Goal: Task Accomplishment & Management: Complete application form

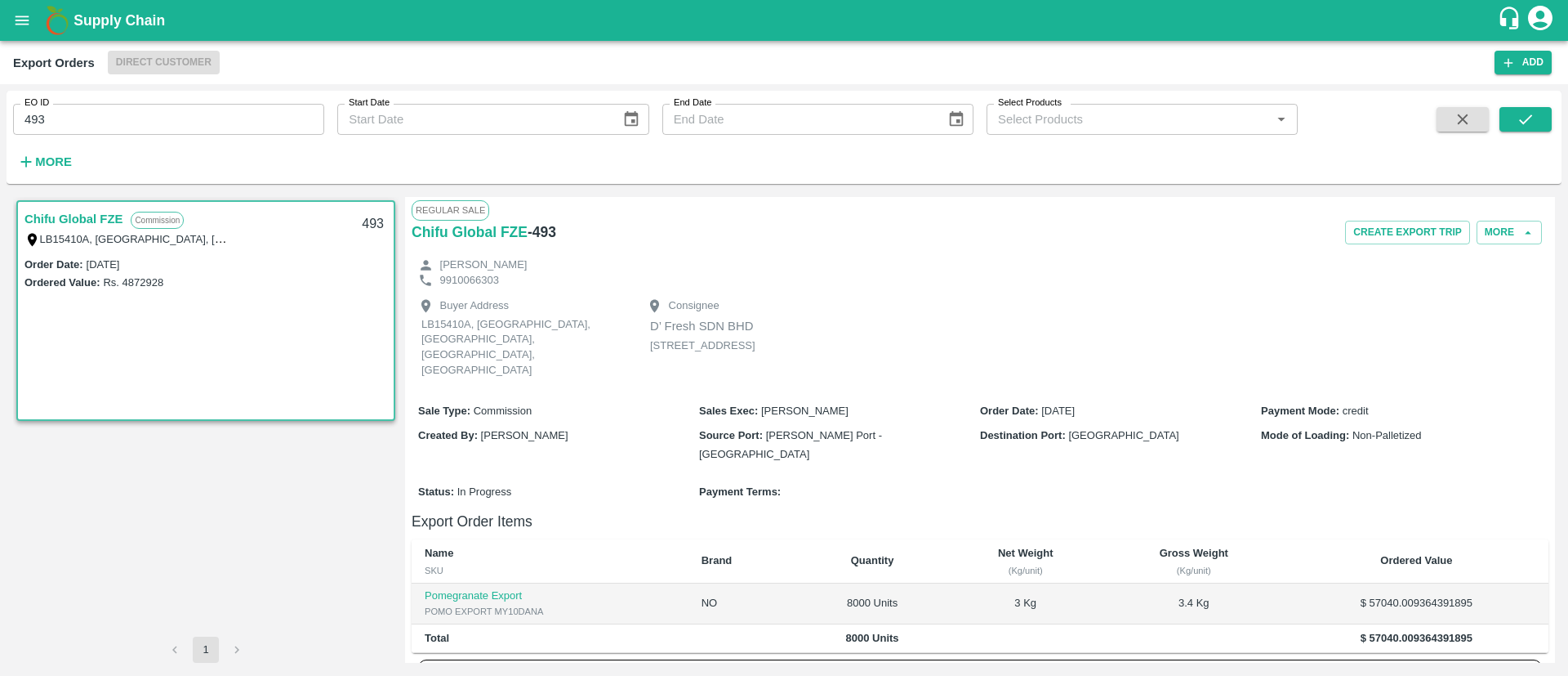
scroll to position [206, 0]
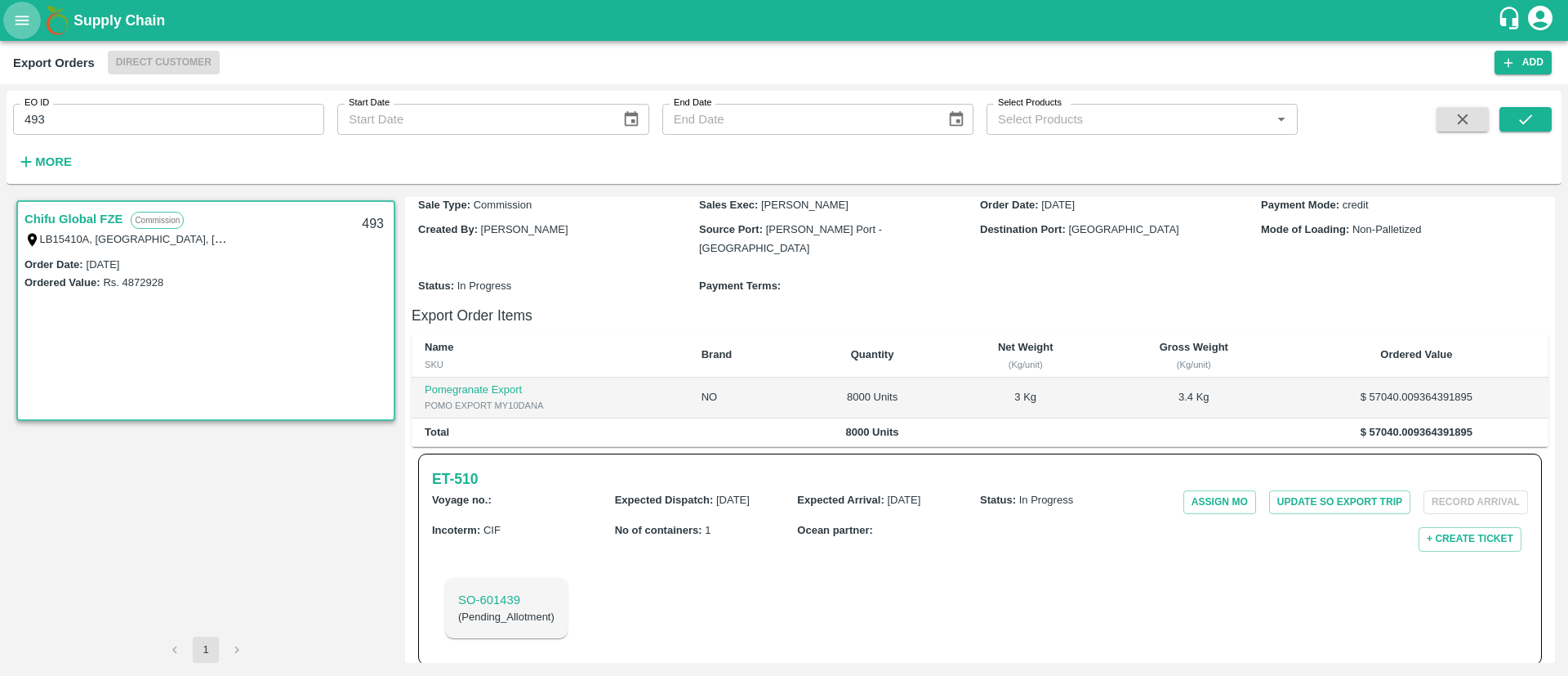
click at [21, 21] on icon "open drawer" at bounding box center [22, 21] width 18 height 18
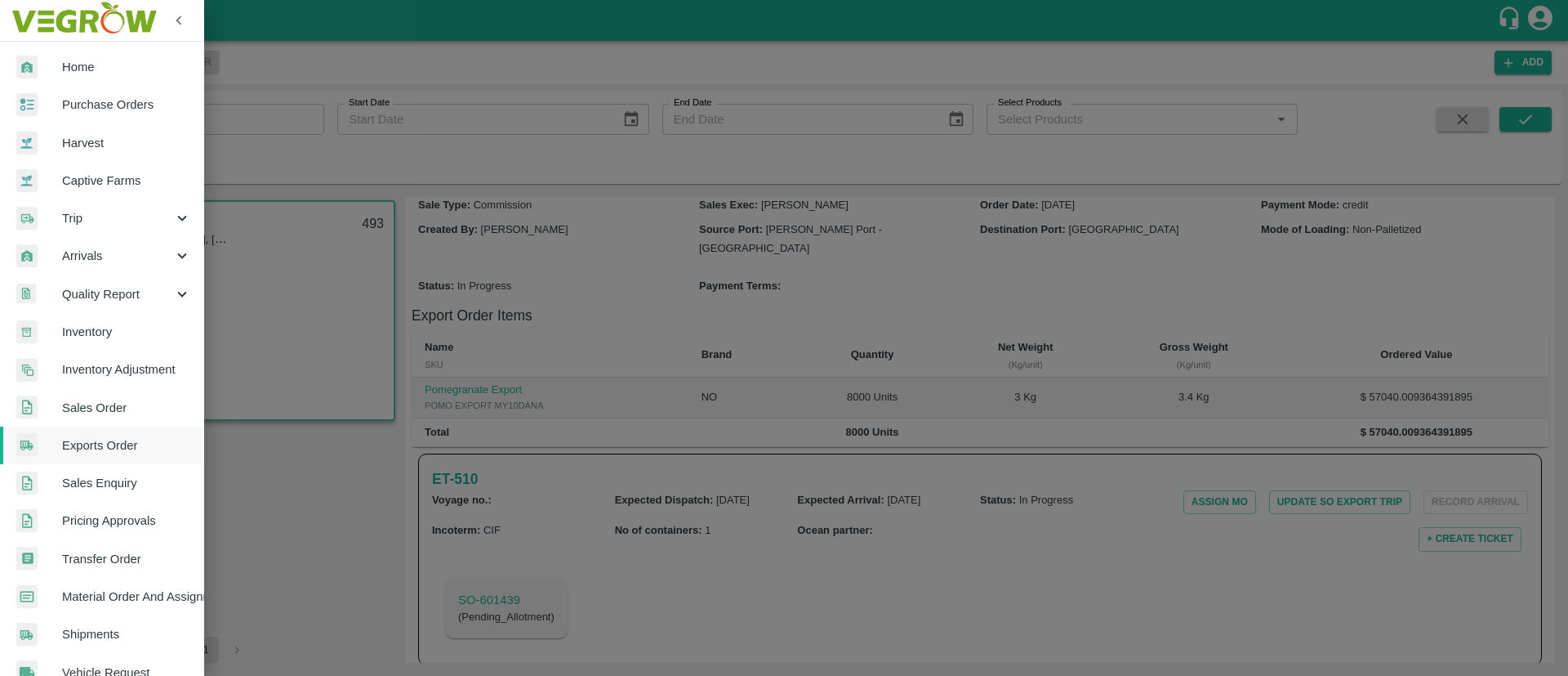
click at [961, 114] on div at bounding box center [784, 338] width 1568 height 676
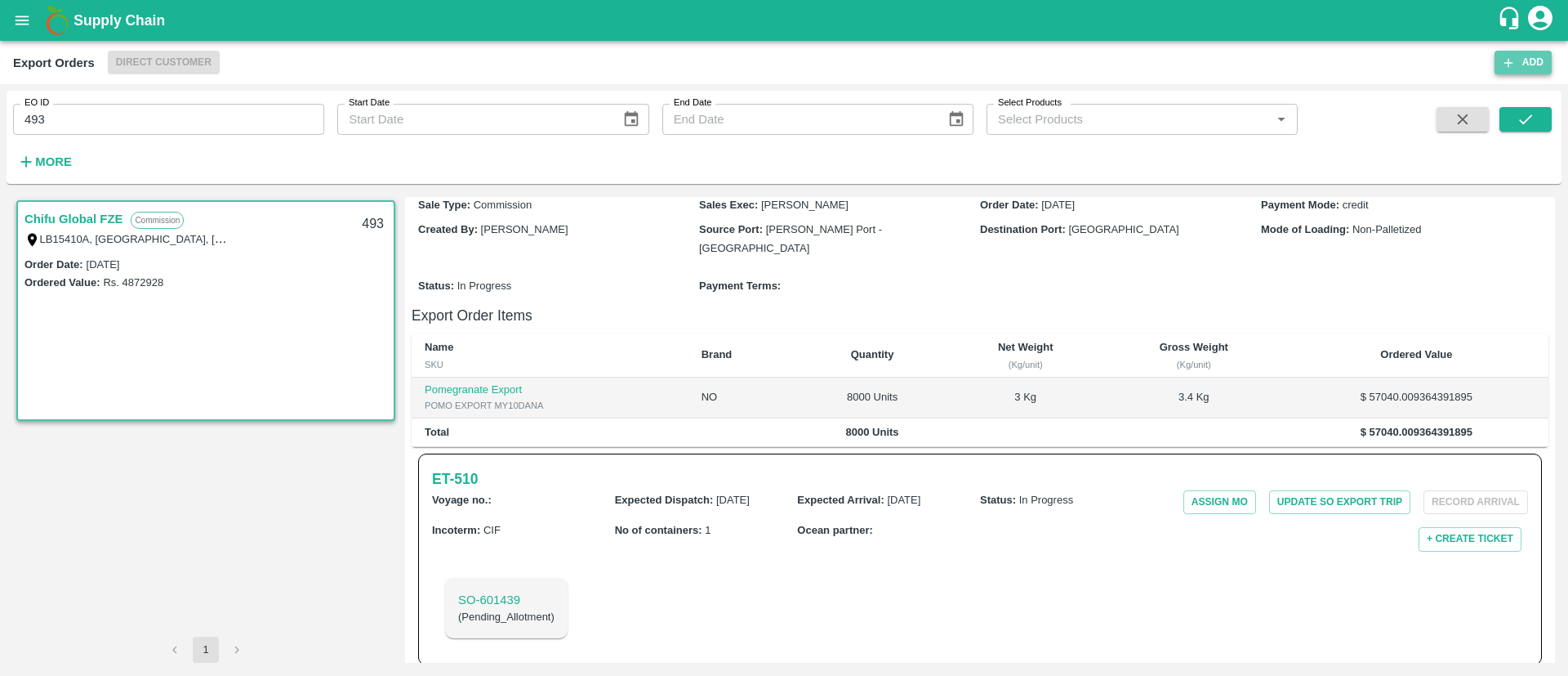
click at [1514, 61] on icon "button" at bounding box center [1508, 63] width 14 height 14
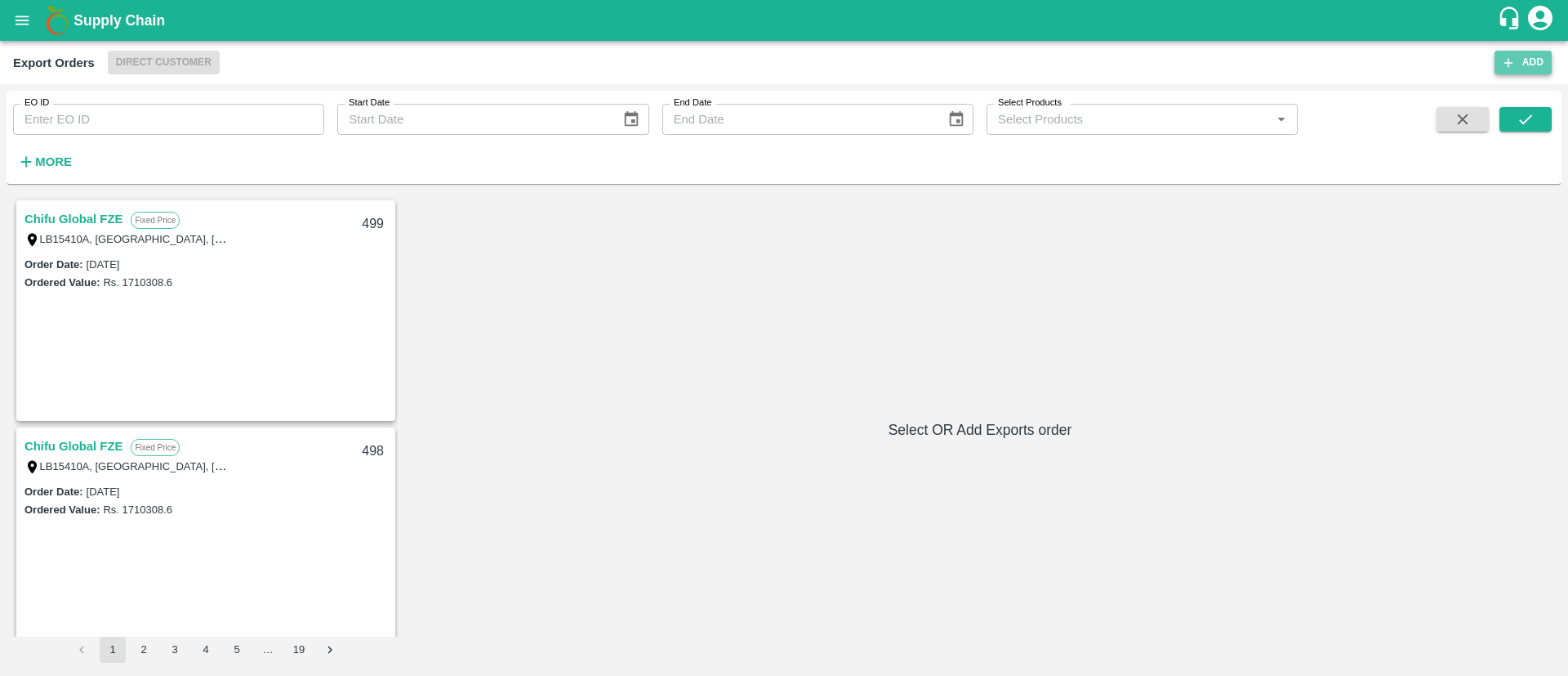
click at [1519, 64] on button "Add" at bounding box center [1523, 63] width 57 height 23
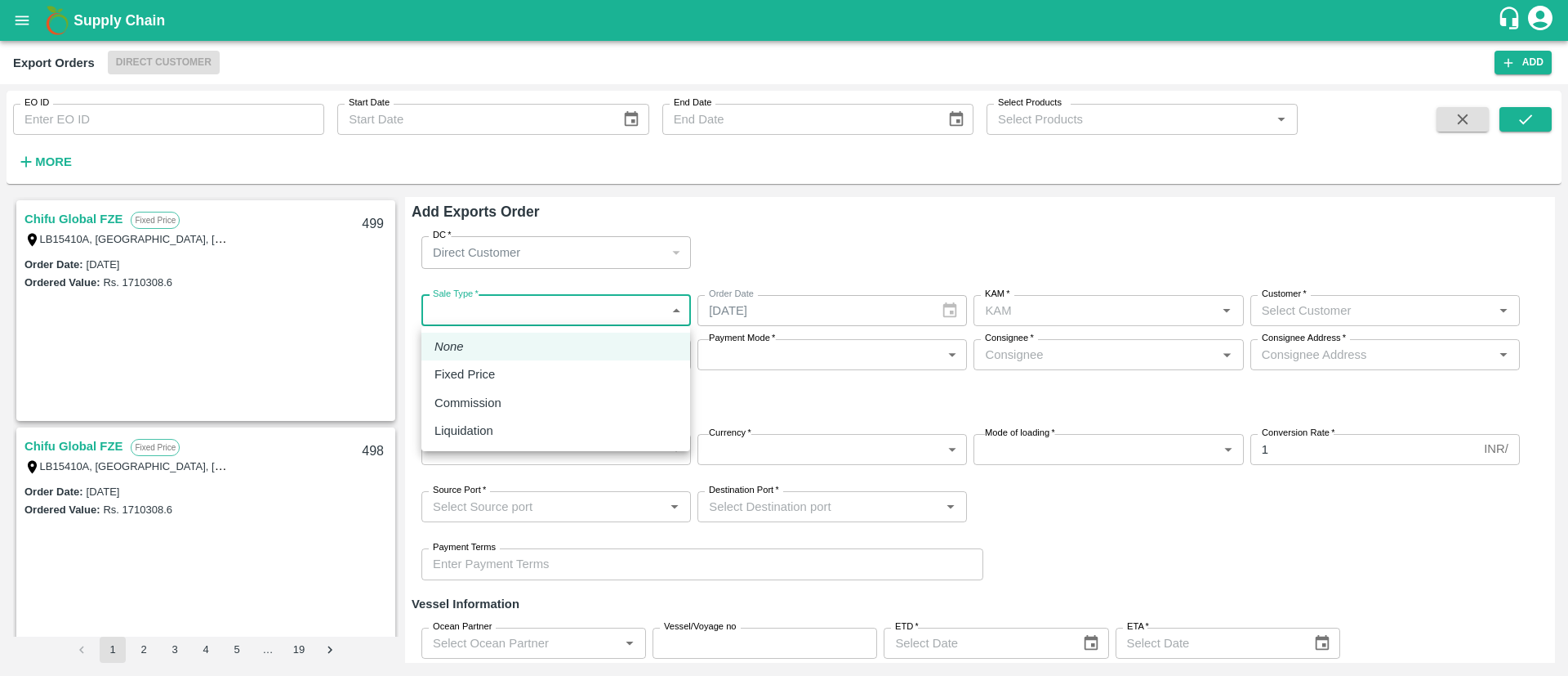
click at [579, 305] on body "Supply Chain Export Orders Direct Customer Add EO ID EO ID Start Date Start Dat…" at bounding box center [784, 338] width 1568 height 676
click at [507, 370] on div "Fixed Price" at bounding box center [555, 374] width 243 height 18
type input "1"
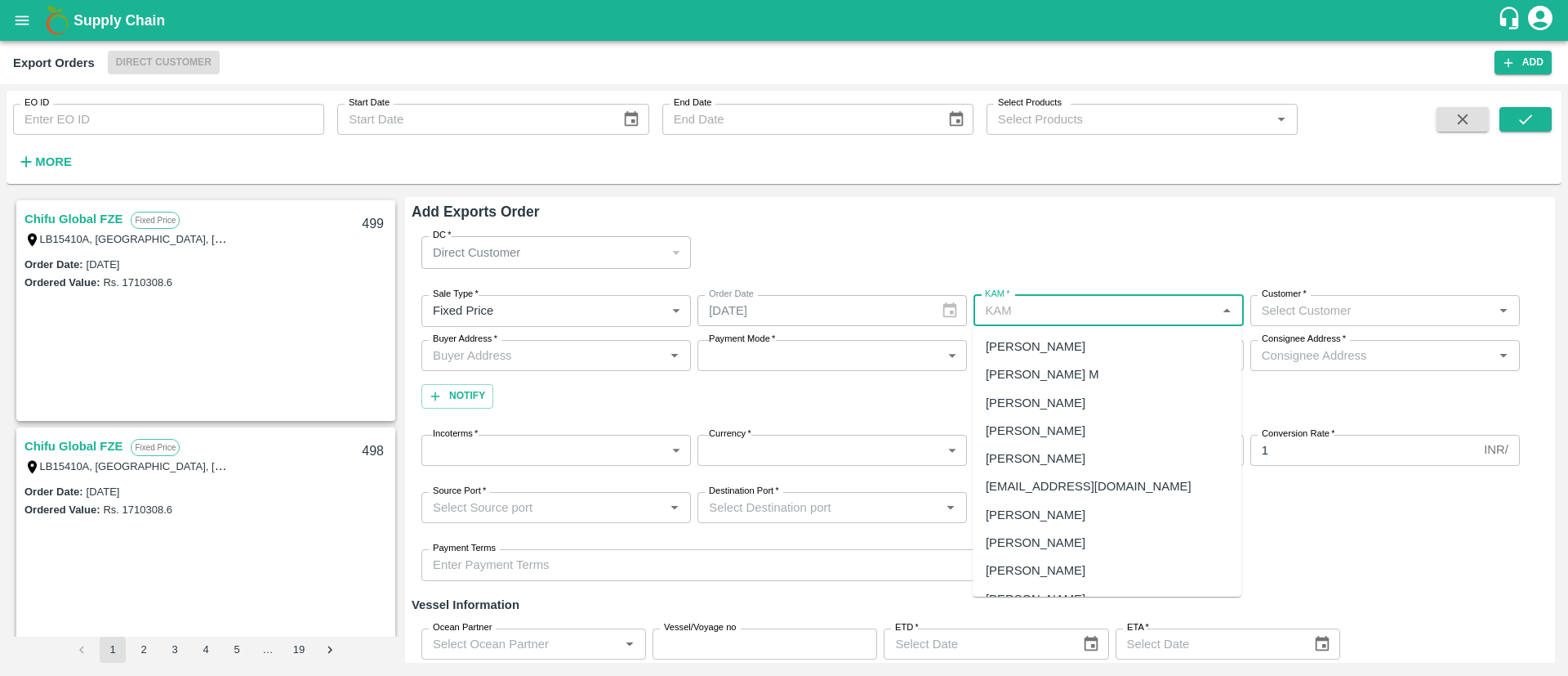
click at [1035, 302] on input "KAM   *" at bounding box center [1095, 311] width 233 height 21
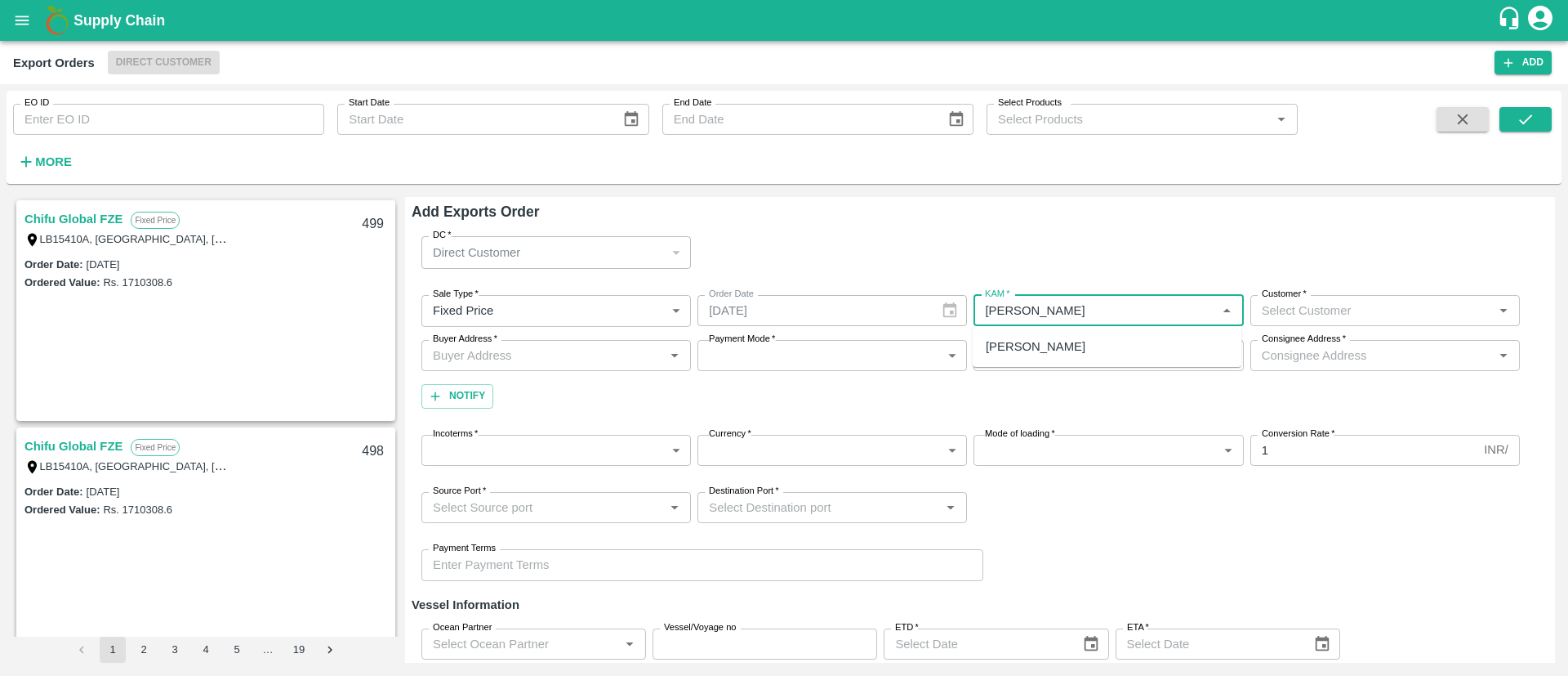
click at [1032, 341] on div "[PERSON_NAME]" at bounding box center [1035, 347] width 99 height 18
type input "[PERSON_NAME]"
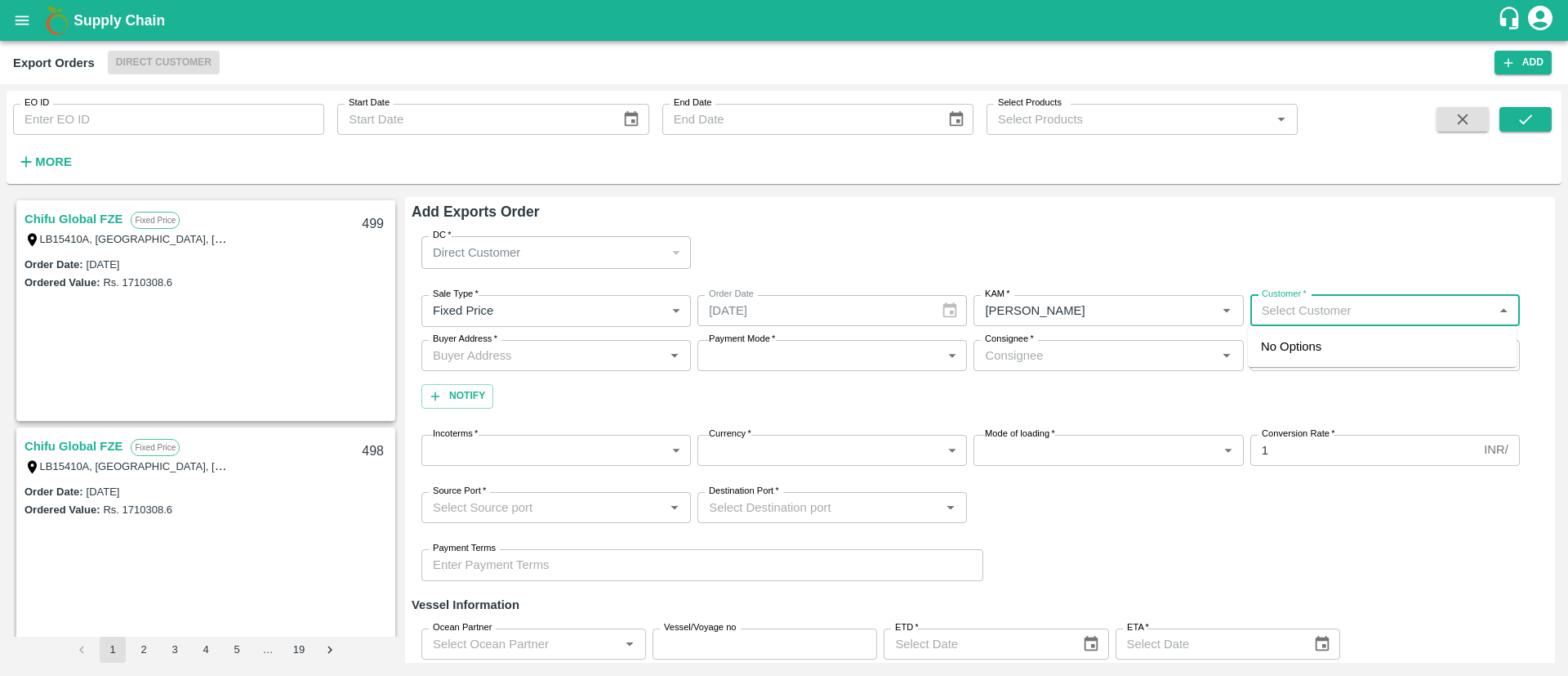
click at [1378, 311] on input "Customer   *" at bounding box center [1372, 311] width 233 height 21
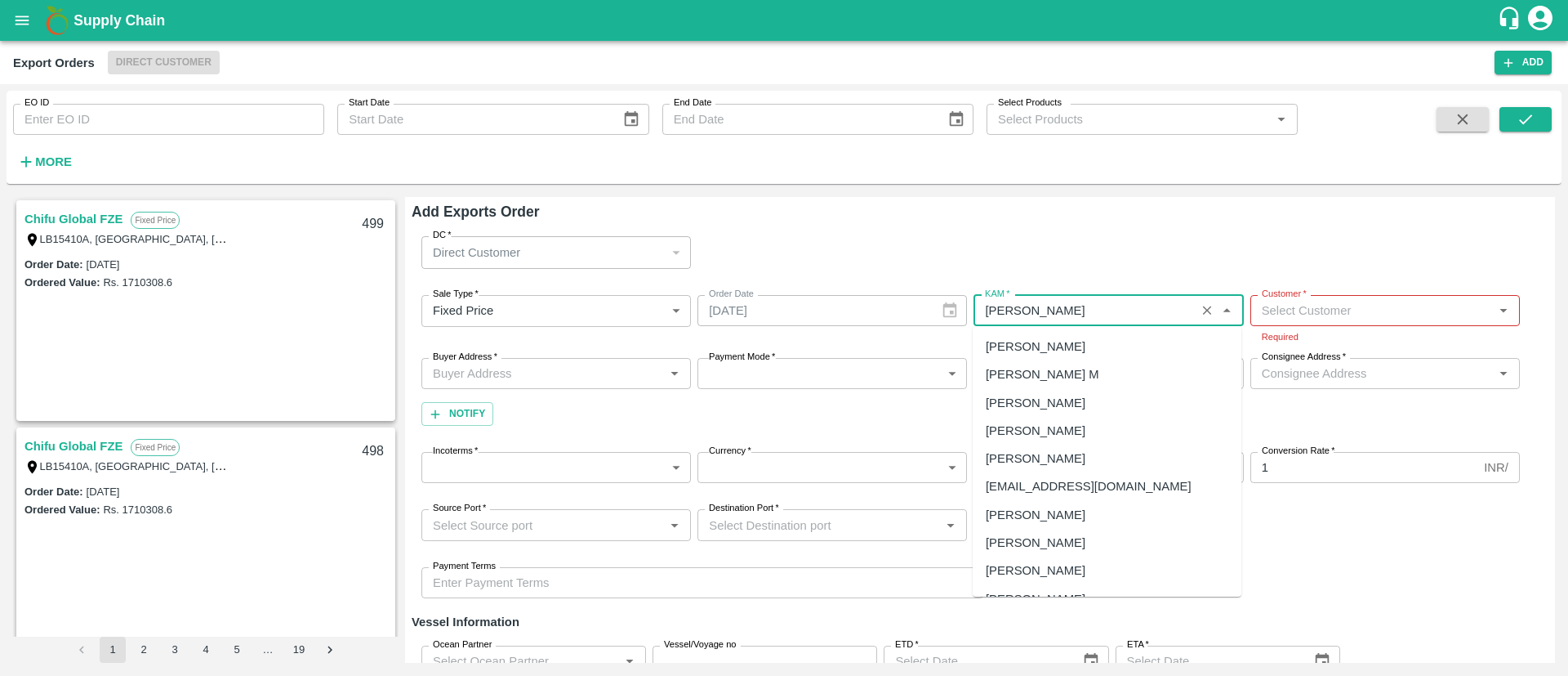
click at [1130, 312] on input "KAM   *" at bounding box center [1084, 311] width 211 height 21
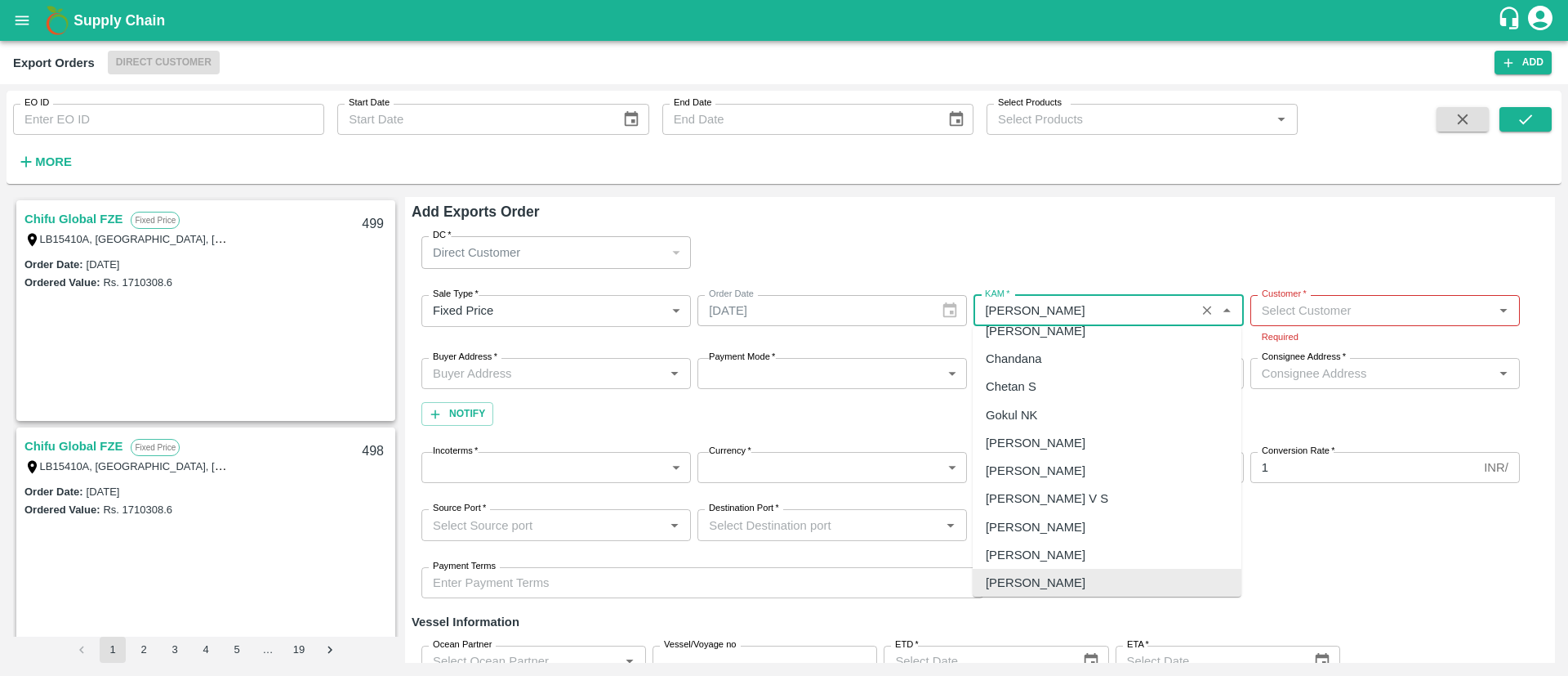
click at [1199, 309] on icon "Clear" at bounding box center [1206, 311] width 15 height 15
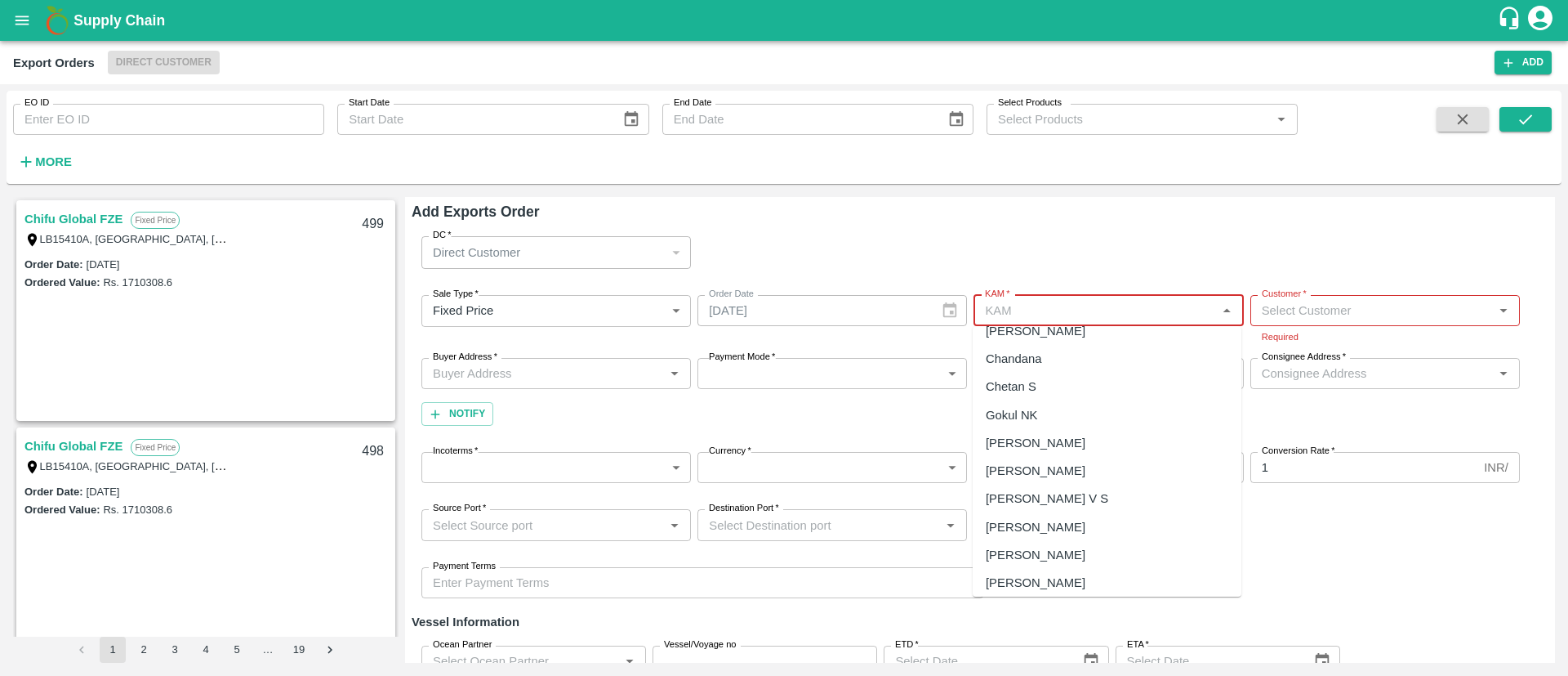
scroll to position [0, 0]
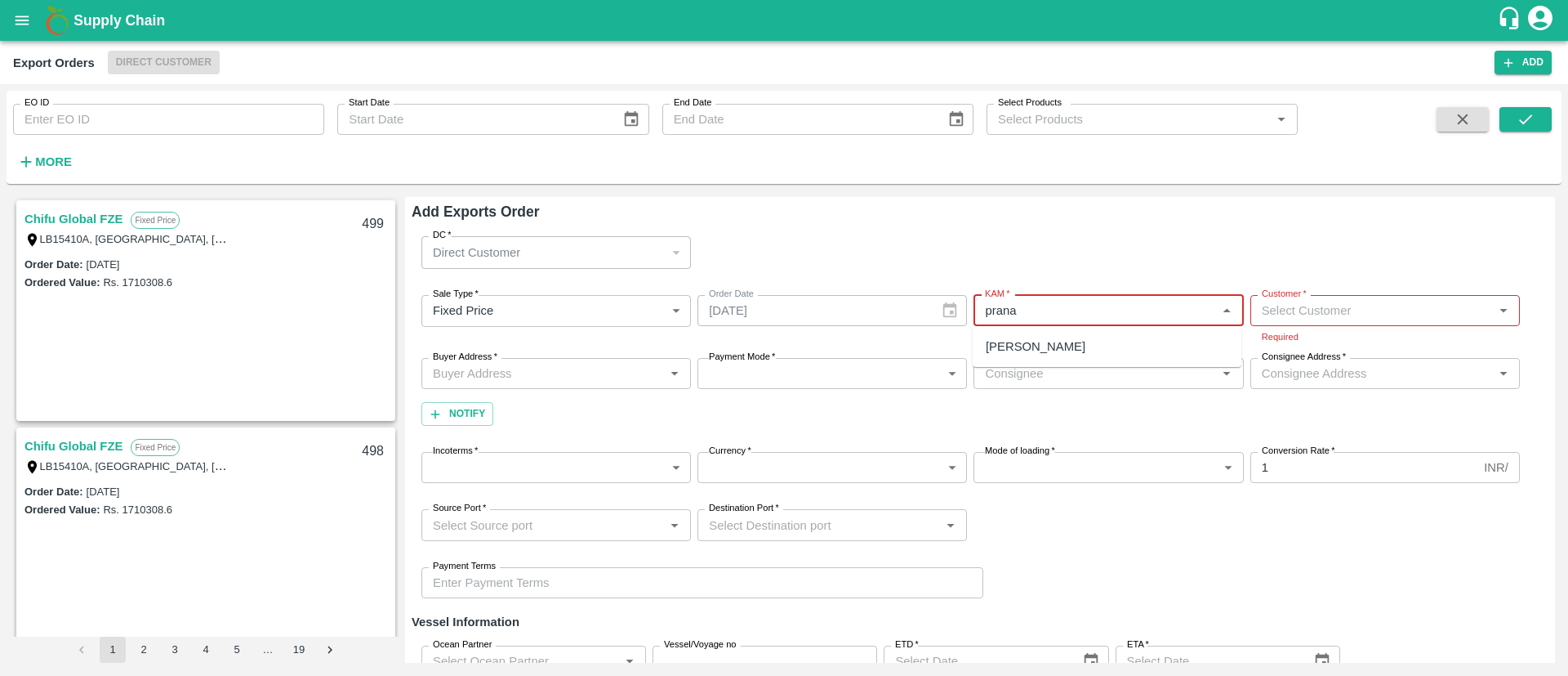
click at [1036, 355] on div "[PERSON_NAME]" at bounding box center [1035, 347] width 99 height 18
type input "[PERSON_NAME]"
click at [1334, 305] on input "Customer   *" at bounding box center [1372, 311] width 233 height 21
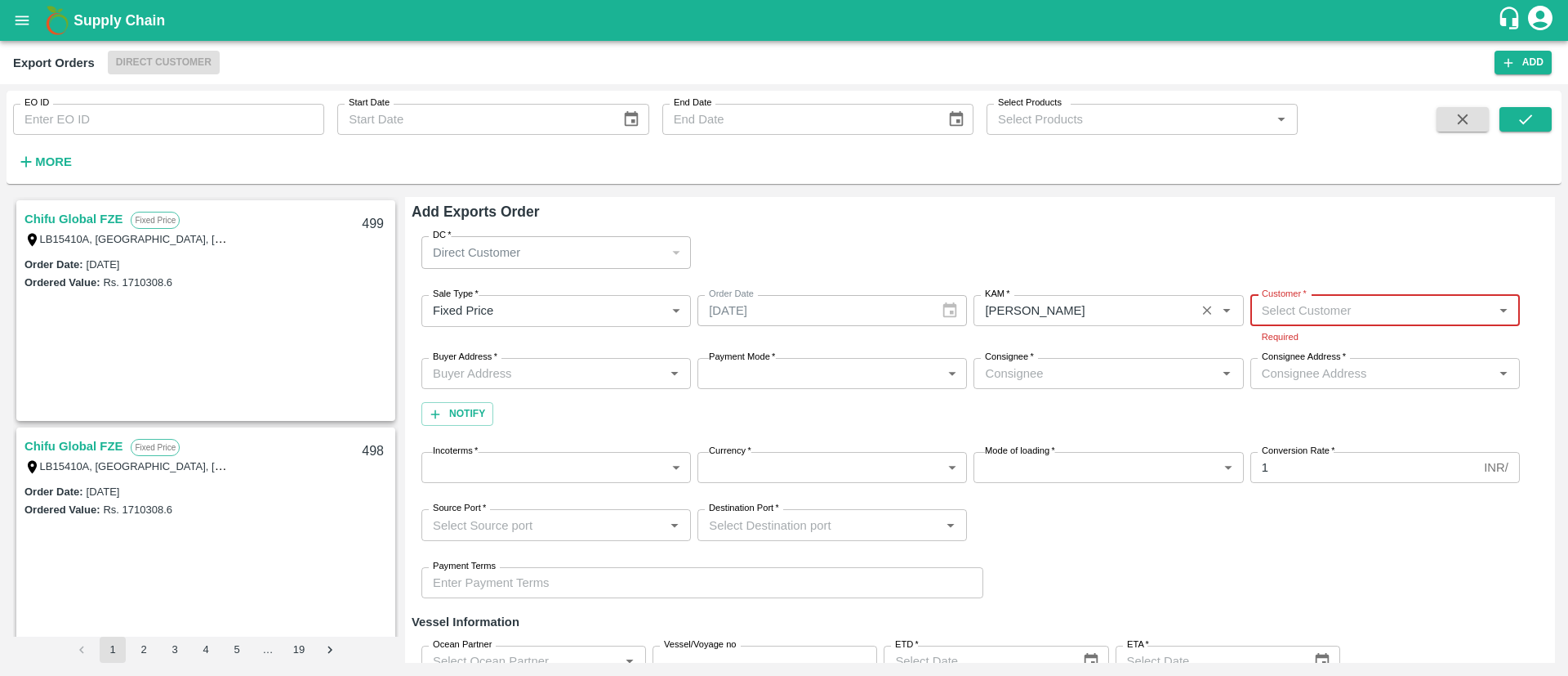
click at [1309, 312] on input "Customer   *" at bounding box center [1372, 311] width 233 height 21
click at [1308, 309] on input "Customer   *" at bounding box center [1372, 311] width 233 height 21
click at [1278, 338] on div "7437-Chifu Global FZE" at bounding box center [1323, 347] width 124 height 18
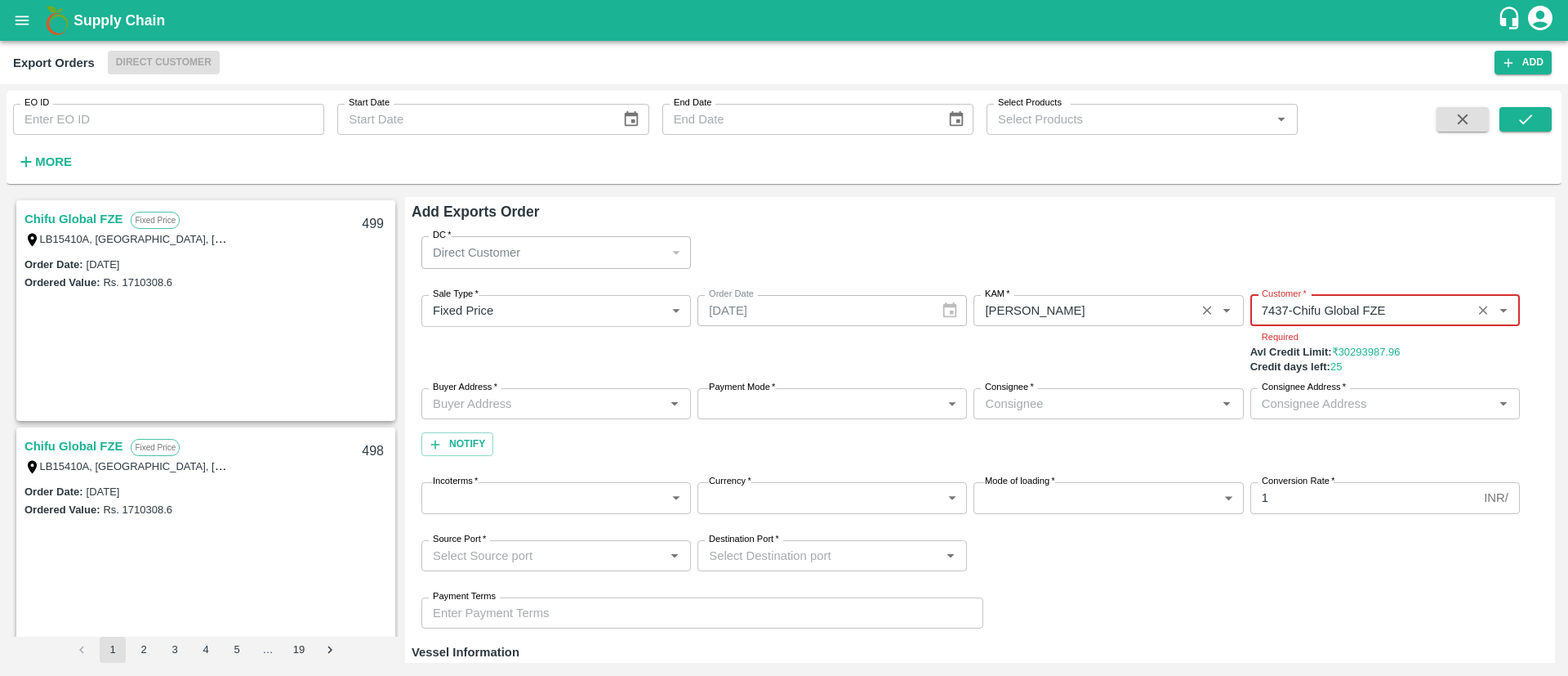
type input "7437-Chifu Global FZE"
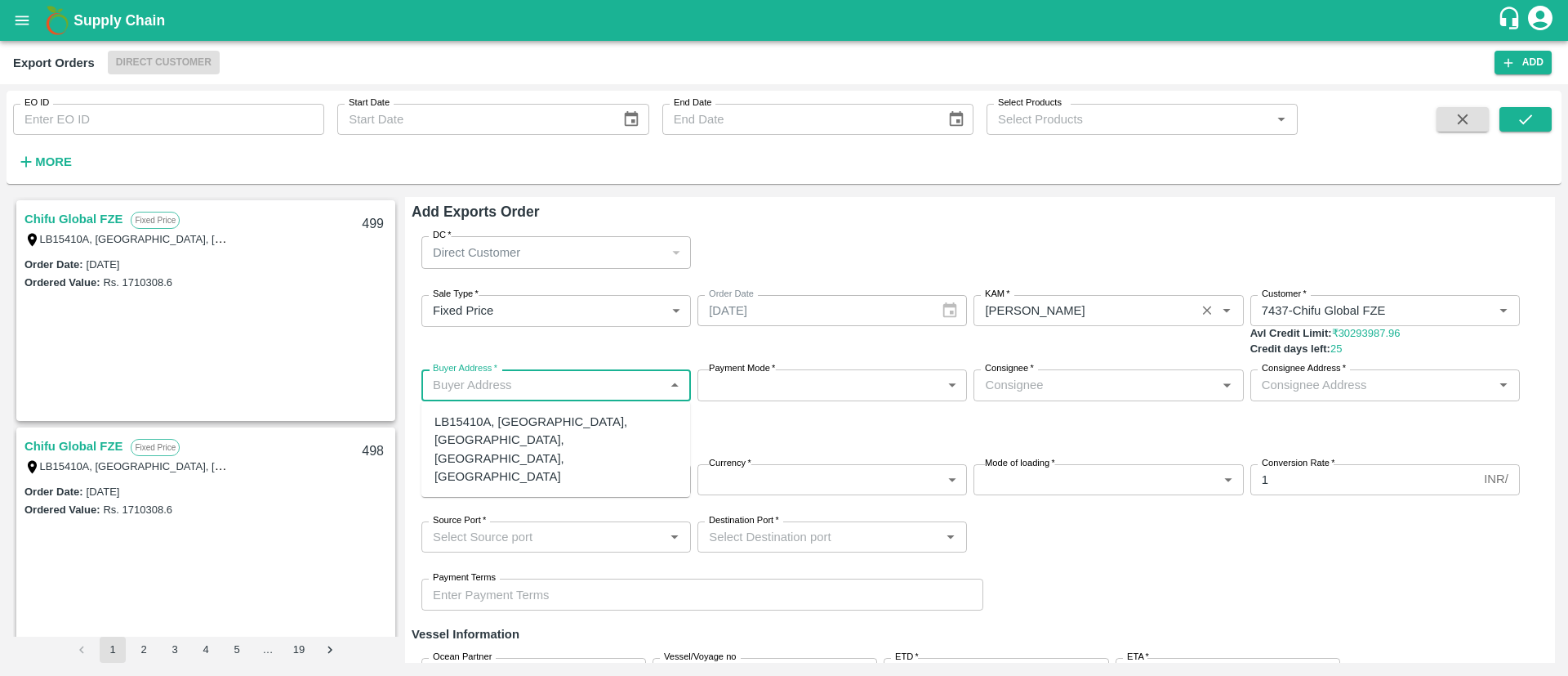
click at [534, 399] on div "Buyer Address   *" at bounding box center [556, 384] width 269 height 31
click at [548, 388] on input "Buyer Address   *" at bounding box center [542, 385] width 233 height 21
click at [573, 425] on div "LB15410A, [GEOGRAPHIC_DATA], [GEOGRAPHIC_DATA], [GEOGRAPHIC_DATA], [GEOGRAPHIC_…" at bounding box center [555, 449] width 243 height 73
type input "LB15410A, [GEOGRAPHIC_DATA], [GEOGRAPHIC_DATA], [GEOGRAPHIC_DATA], [GEOGRAPHIC_…"
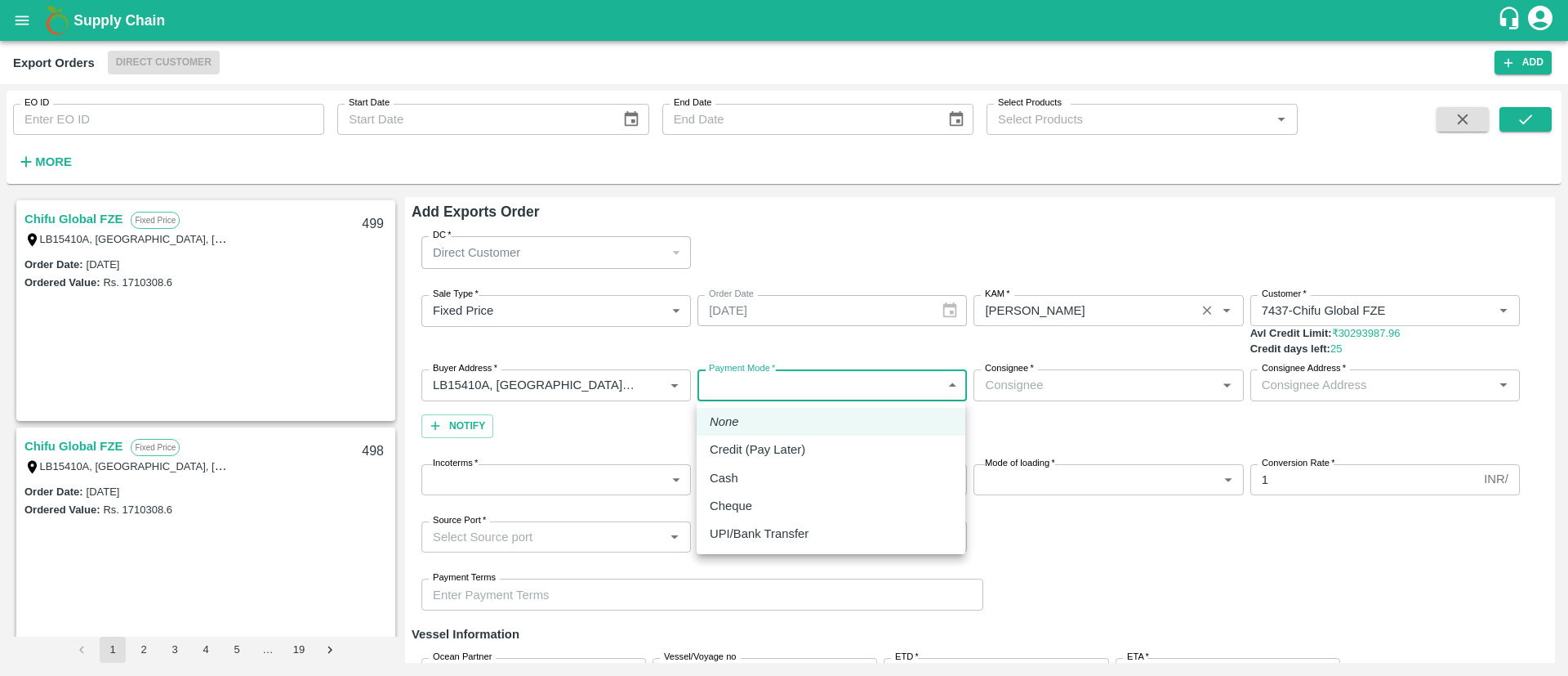
click at [839, 381] on body "Supply Chain Export Orders Direct Customer Add EO ID EO ID Start Date Start Dat…" at bounding box center [784, 338] width 1568 height 676
click at [929, 454] on div "Credit (Pay Later)" at bounding box center [831, 449] width 243 height 18
type input "credit"
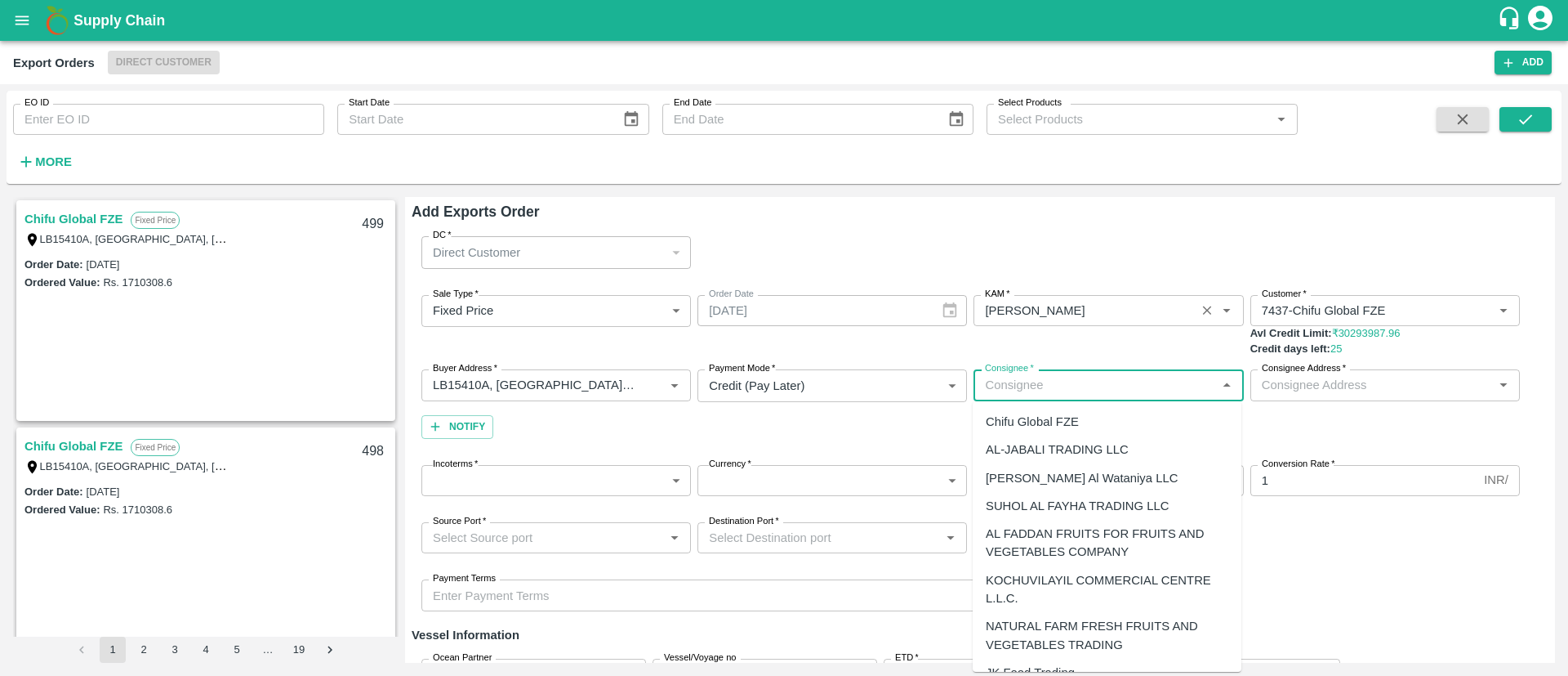
click at [1169, 379] on input "Consignee   *" at bounding box center [1095, 385] width 233 height 21
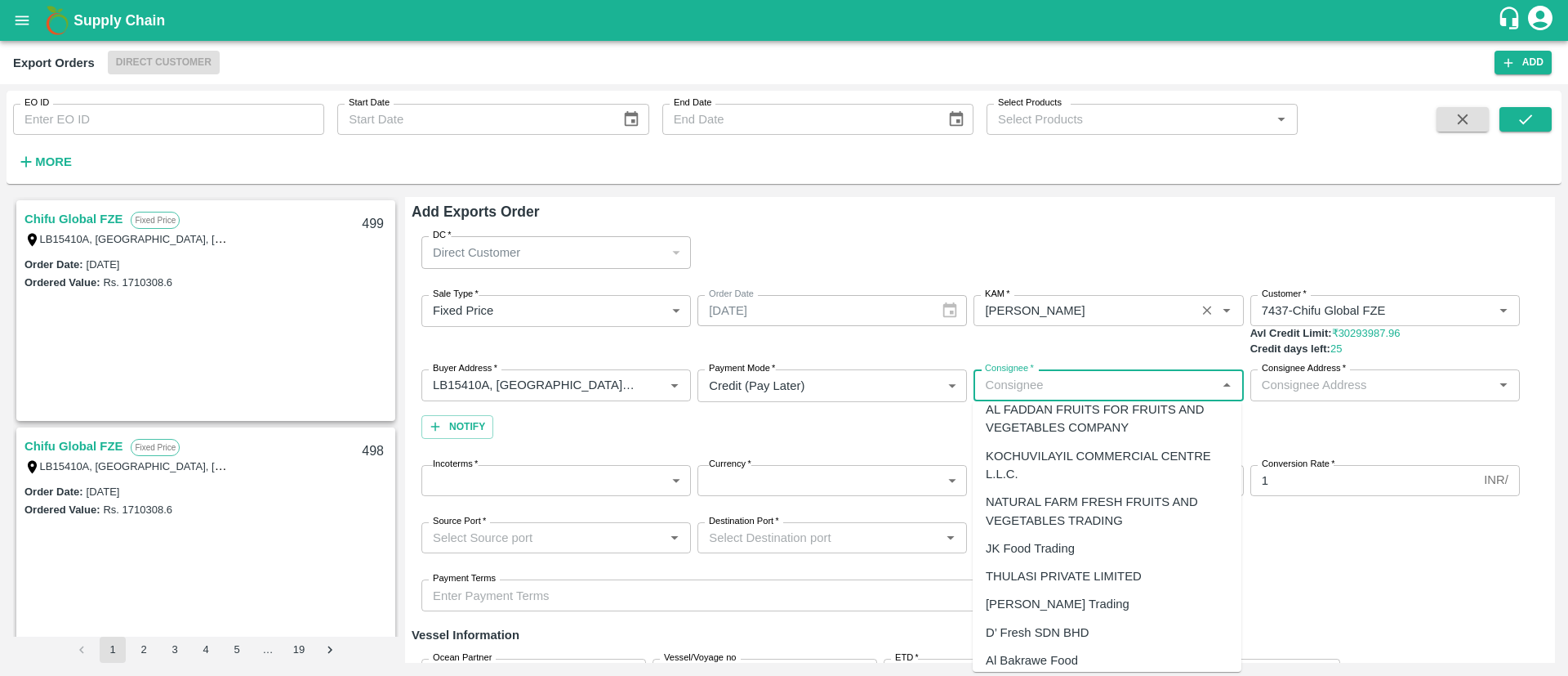
scroll to position [133, 0]
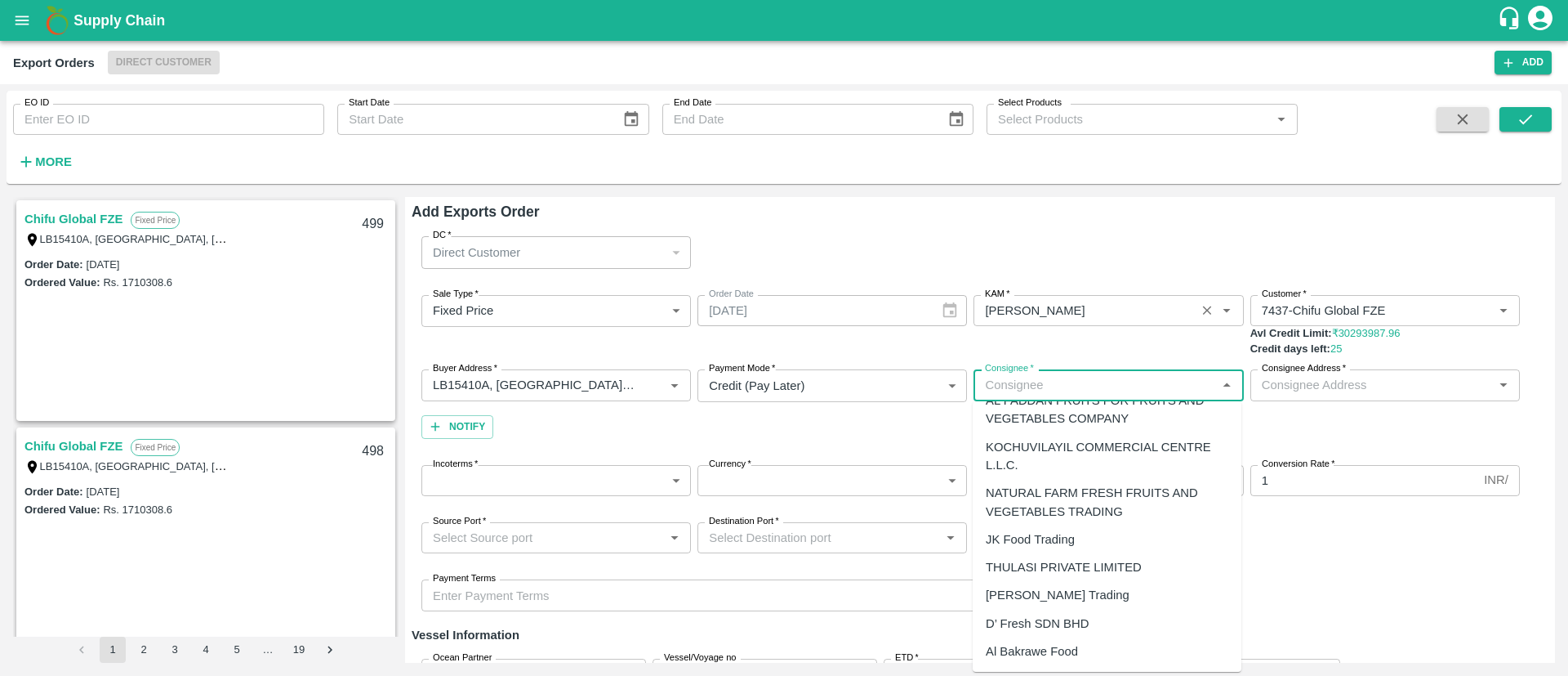
click at [1073, 649] on div "Al Bakrawe Food" at bounding box center [1031, 651] width 92 height 18
type input "Al Bakrawe Food"
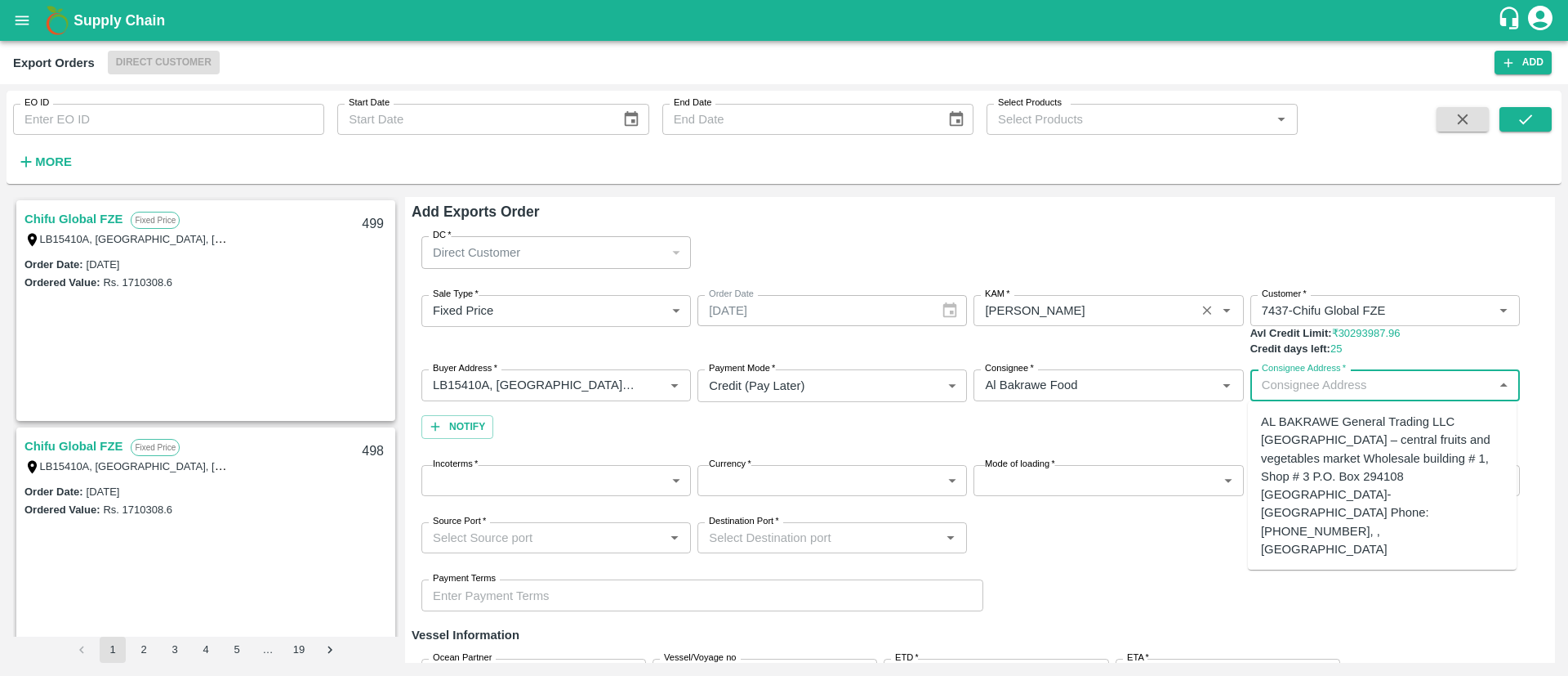
click at [1352, 388] on input "Consignee Address   *" at bounding box center [1372, 385] width 233 height 21
click at [1330, 444] on div "AL BAKRAWE General Trading LLC [GEOGRAPHIC_DATA] – central fruits and vegetable…" at bounding box center [1382, 485] width 243 height 145
type input "AL BAKRAWE General Trading LLC [GEOGRAPHIC_DATA] – central fruits and vegetable…"
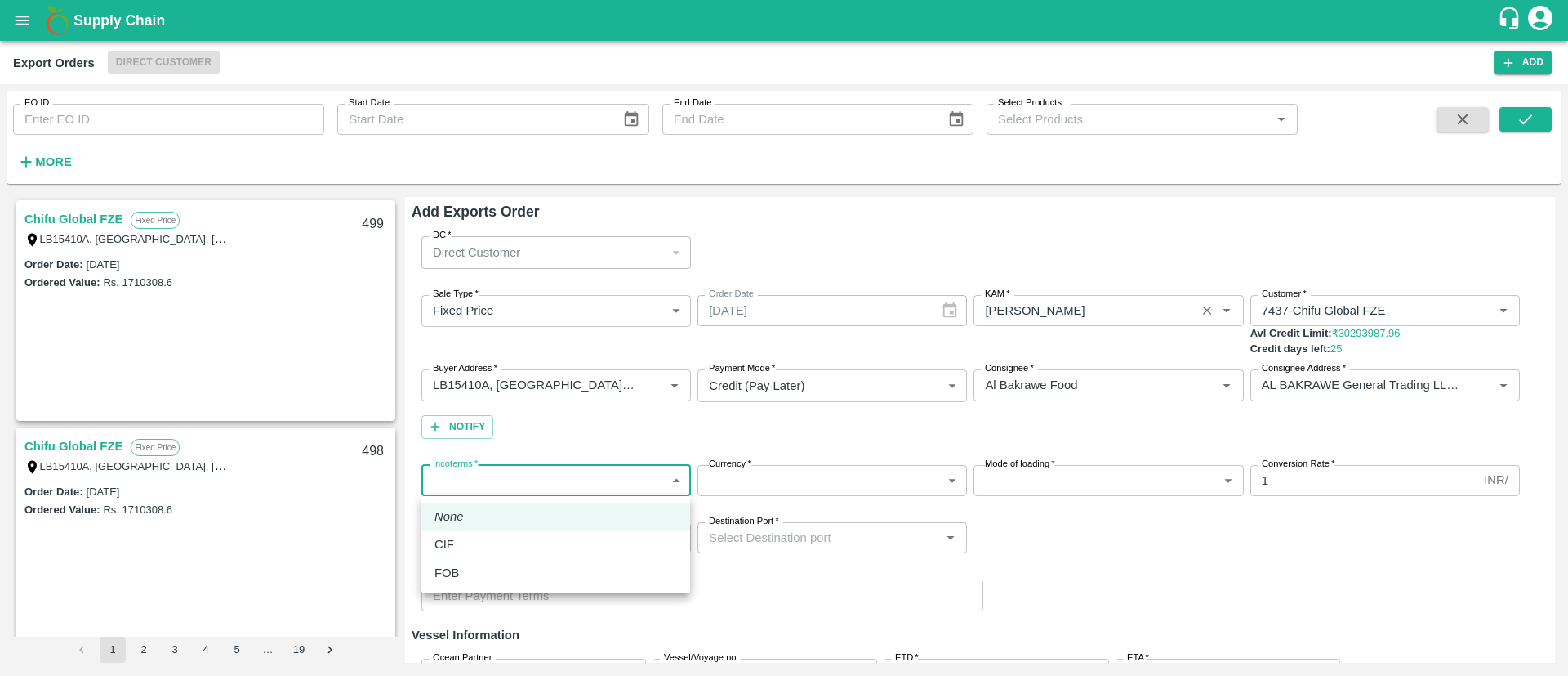
click at [617, 481] on body "Supply Chain Export Orders Direct Customer Add EO ID EO ID Start Date Start Dat…" at bounding box center [784, 338] width 1568 height 676
click at [535, 538] on div "CIF" at bounding box center [555, 544] width 243 height 18
type input "1"
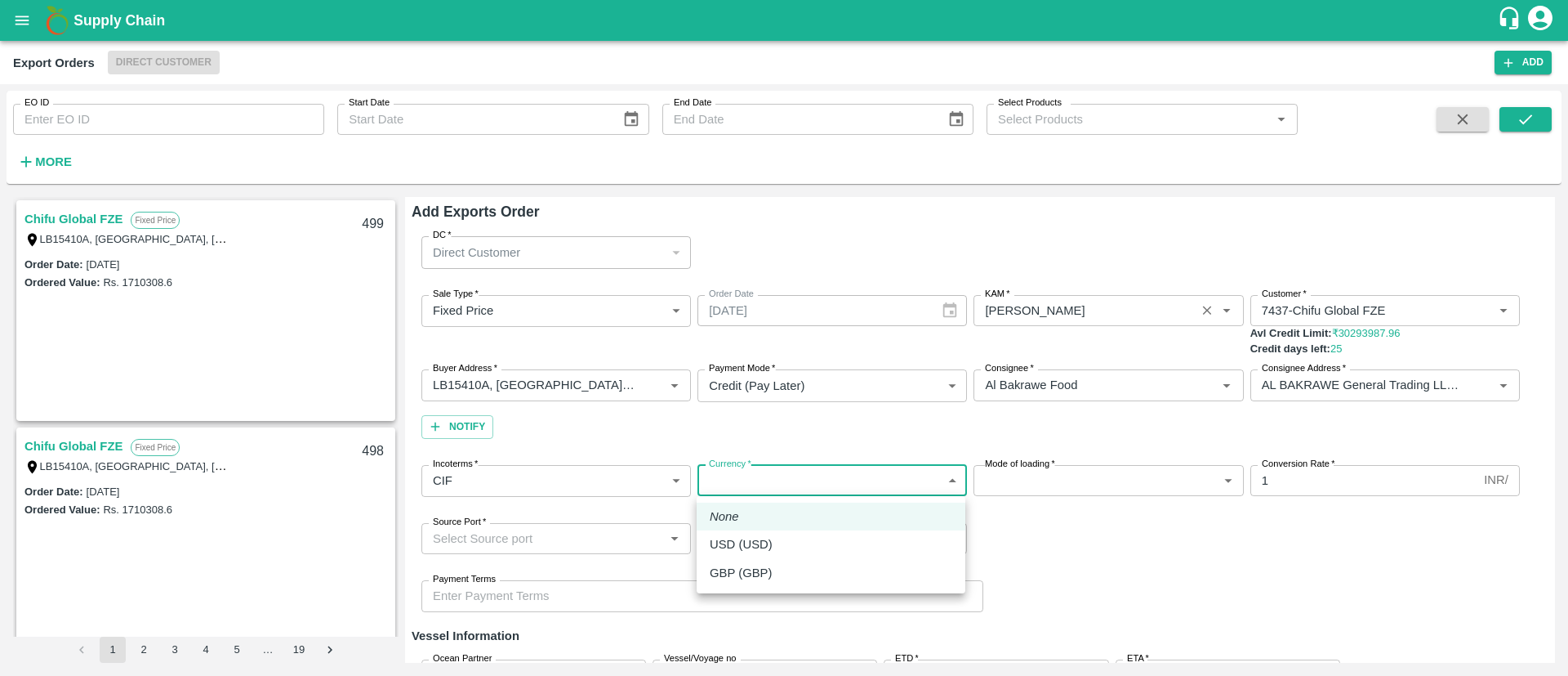
click at [938, 489] on body "Supply Chain Export Orders Direct Customer Add EO ID EO ID Start Date Start Dat…" at bounding box center [784, 338] width 1568 height 676
click at [837, 549] on div "USD (USD)" at bounding box center [831, 544] width 243 height 18
type input "25"
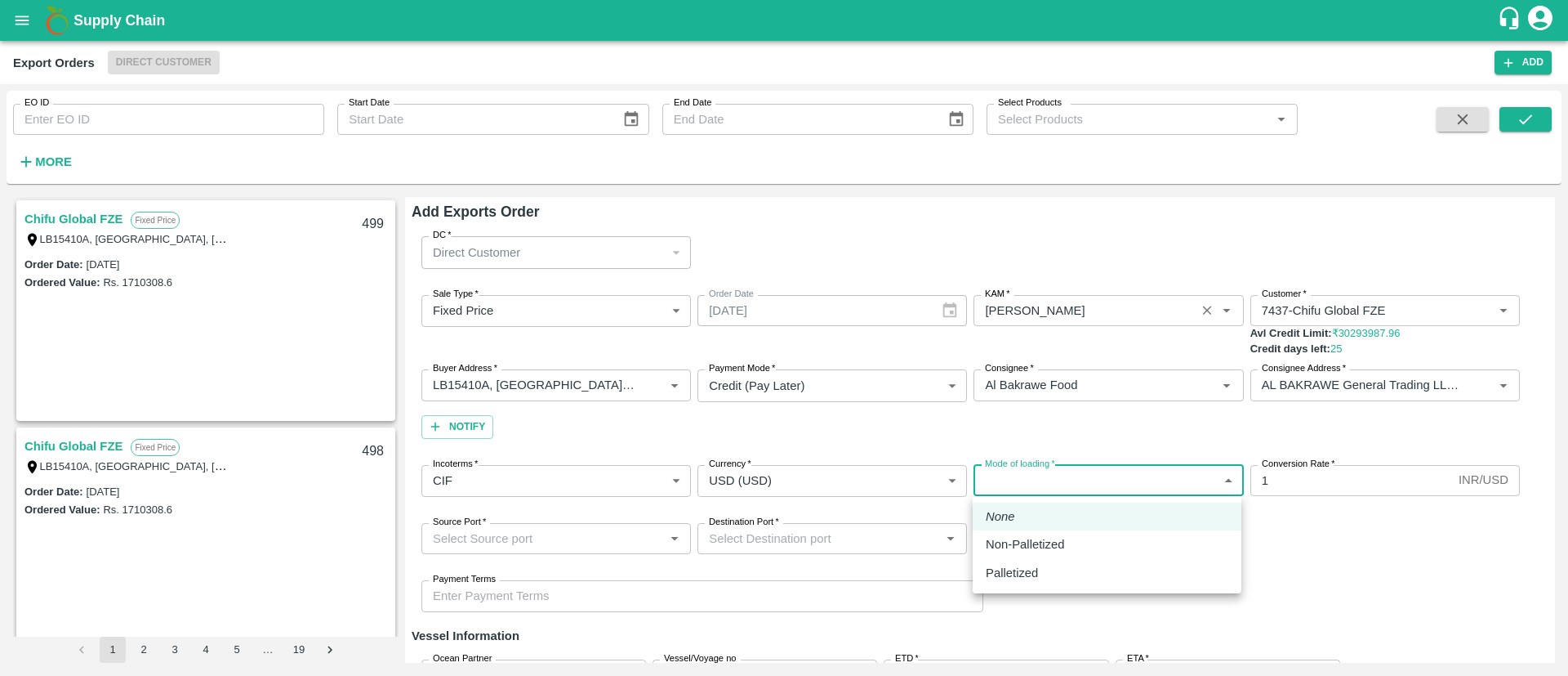
click at [1103, 481] on body "Supply Chain Export Orders Direct Customer Add EO ID EO ID Start Date Start Dat…" at bounding box center [784, 338] width 1568 height 676
click at [1125, 543] on div "Non-Palletized" at bounding box center [1106, 544] width 243 height 18
type input "Non-Palletized"
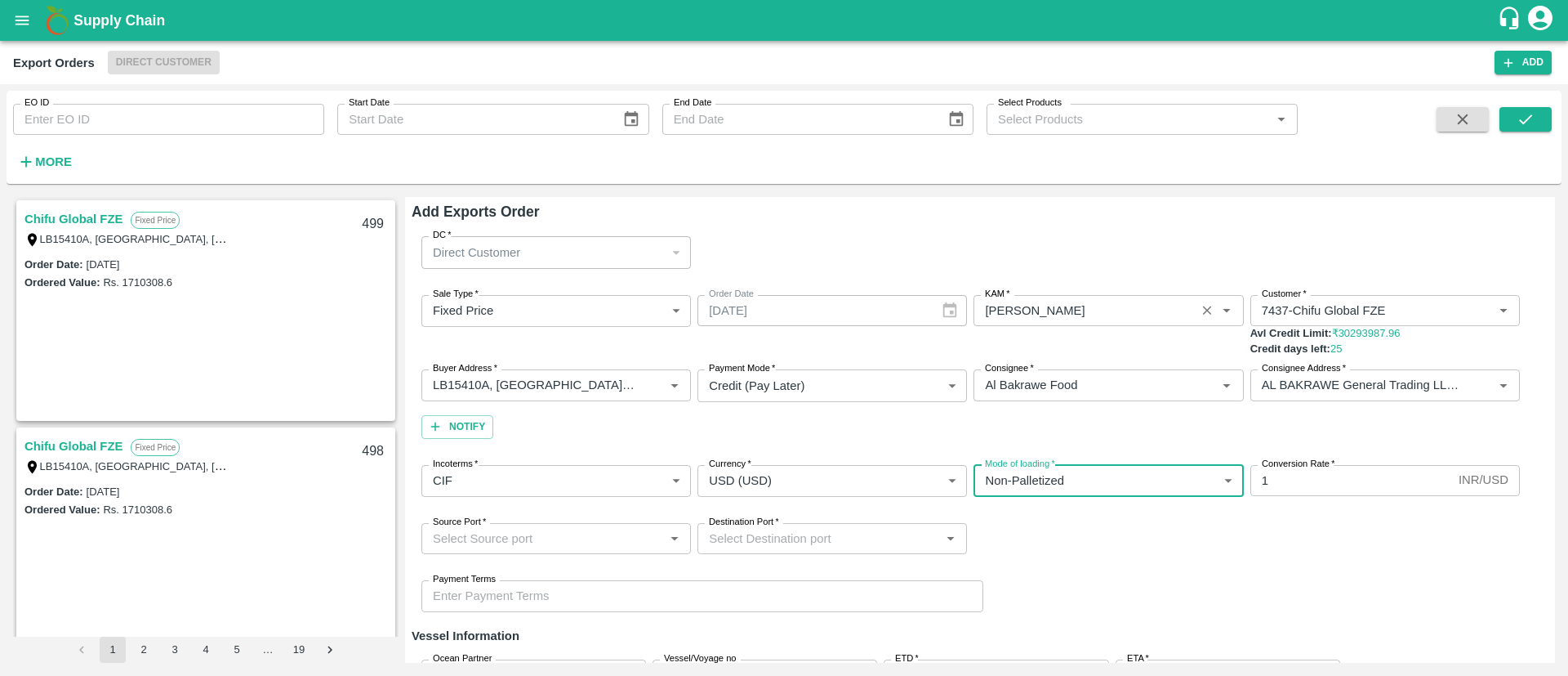
click at [1319, 476] on input "1" at bounding box center [1351, 480] width 201 height 31
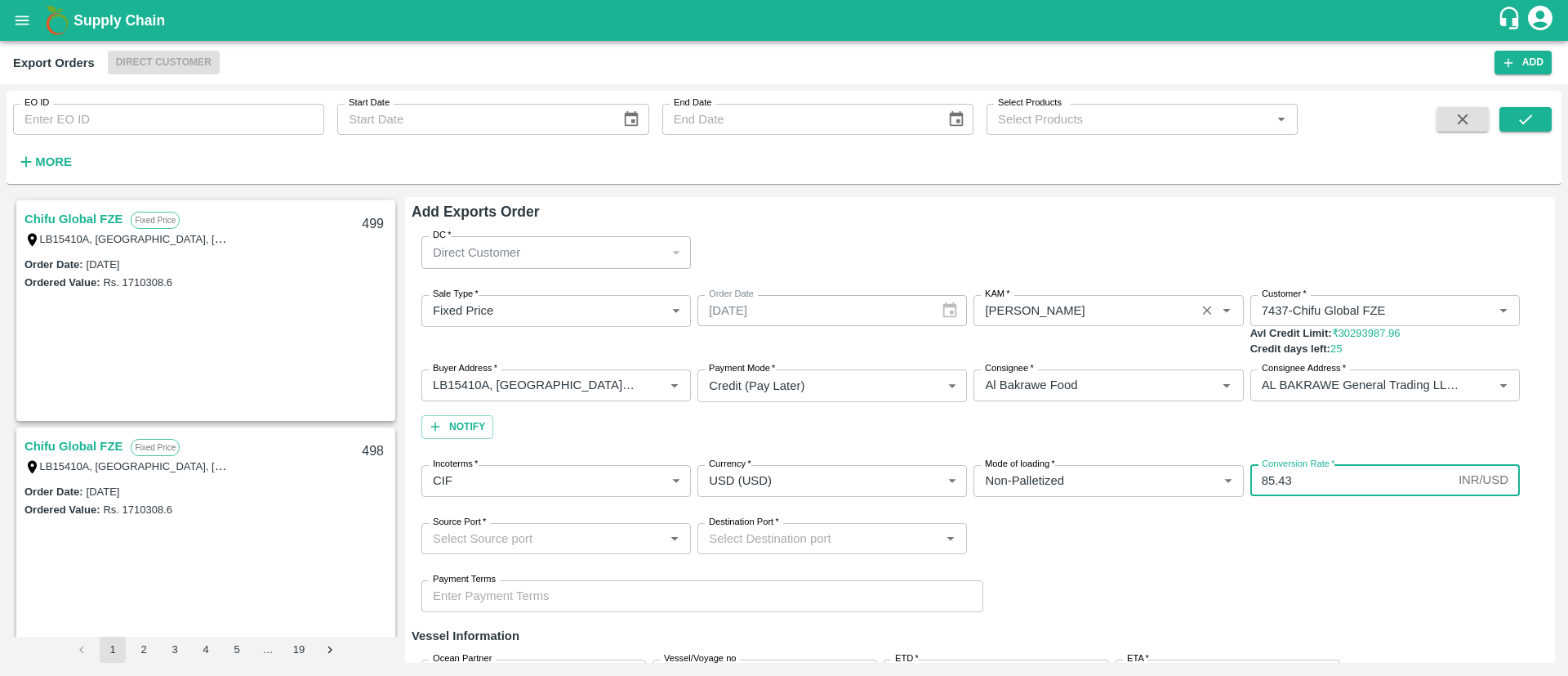
type input "85.43"
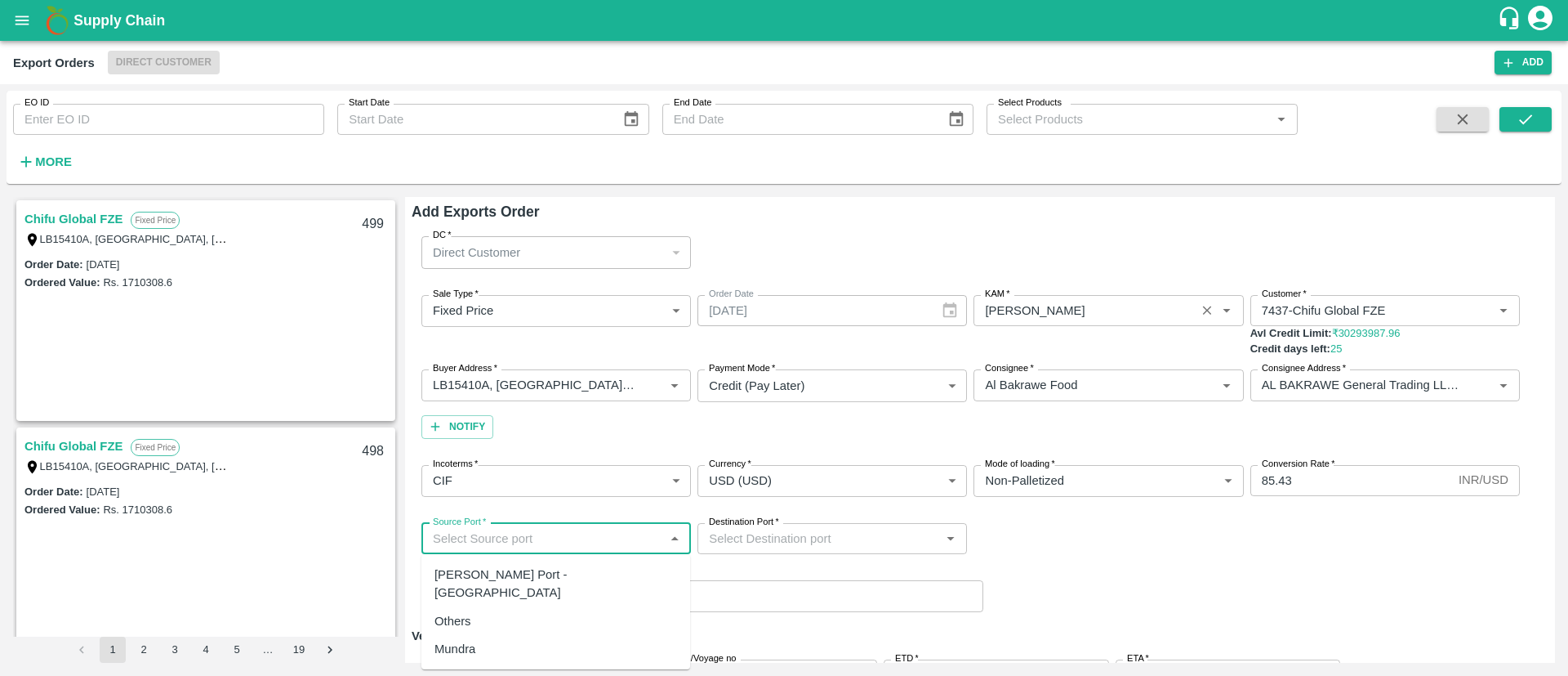
click at [517, 539] on input "Source Port   *" at bounding box center [542, 538] width 233 height 21
click at [518, 579] on div "[PERSON_NAME] Port - [GEOGRAPHIC_DATA]" at bounding box center [555, 583] width 243 height 37
type input "[PERSON_NAME] Port - [GEOGRAPHIC_DATA]"
click at [815, 543] on input "Destination Port   *" at bounding box center [819, 538] width 233 height 21
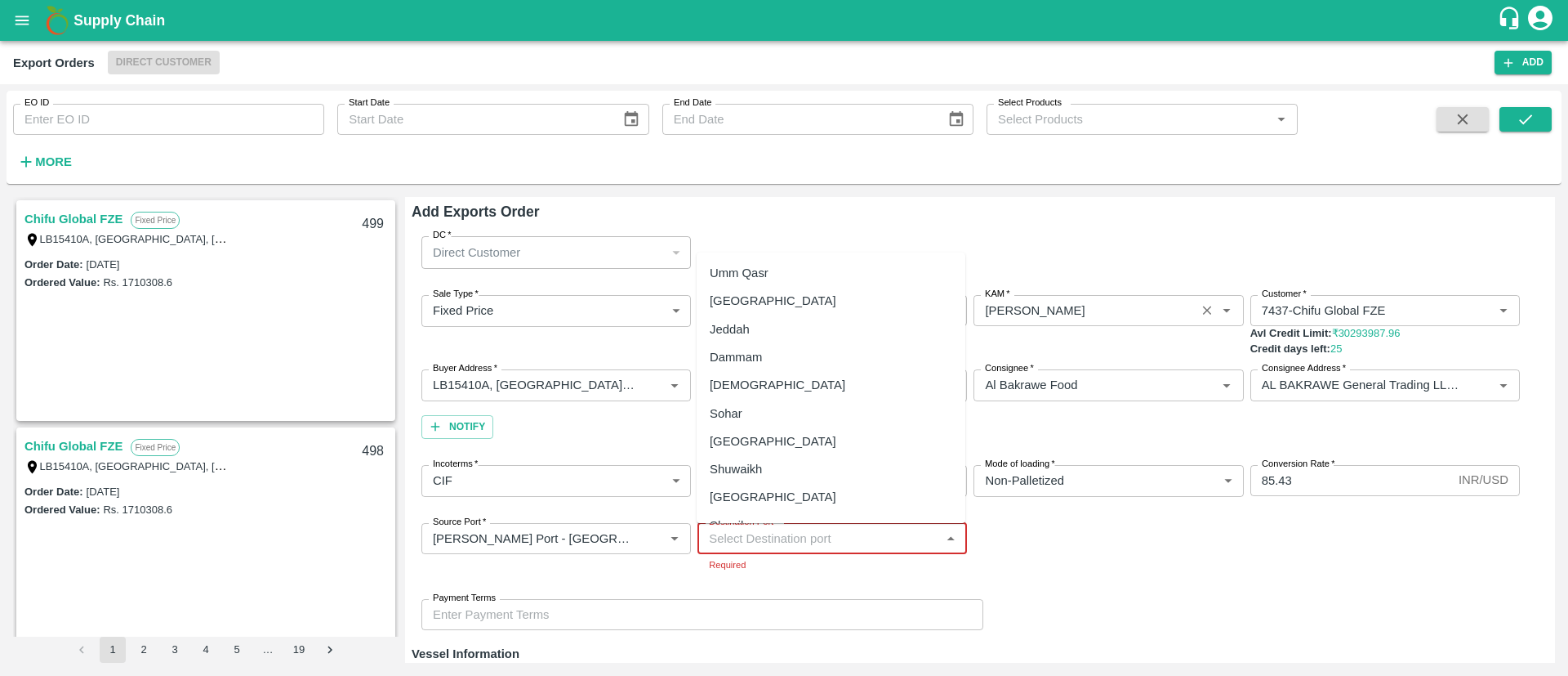
click at [857, 543] on input "Destination Port   *" at bounding box center [819, 538] width 233 height 21
click at [779, 296] on div "[GEOGRAPHIC_DATA]" at bounding box center [831, 300] width 268 height 28
type input "[GEOGRAPHIC_DATA]"
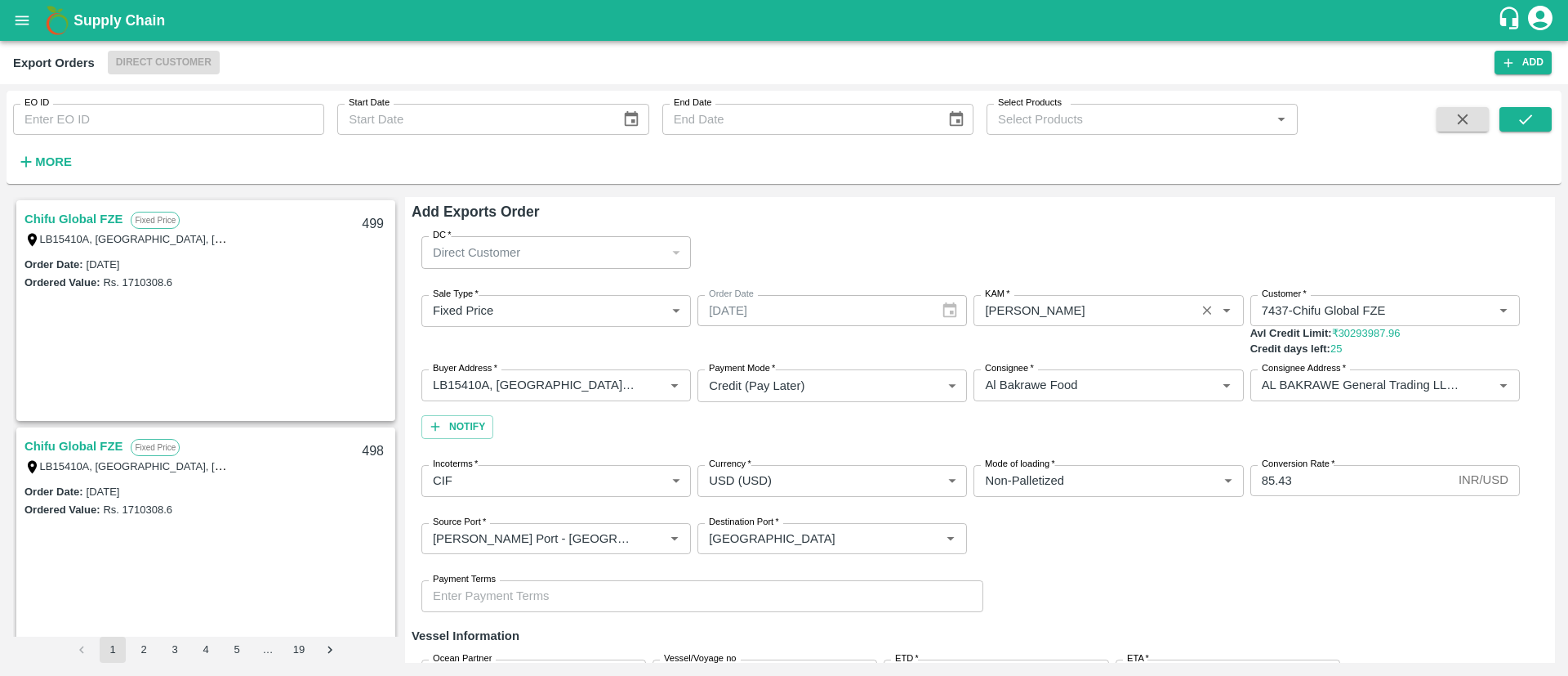
click at [1122, 539] on div "Source Port   * Source Port   * Destination Port   * Destination Port   *" at bounding box center [980, 538] width 1137 height 57
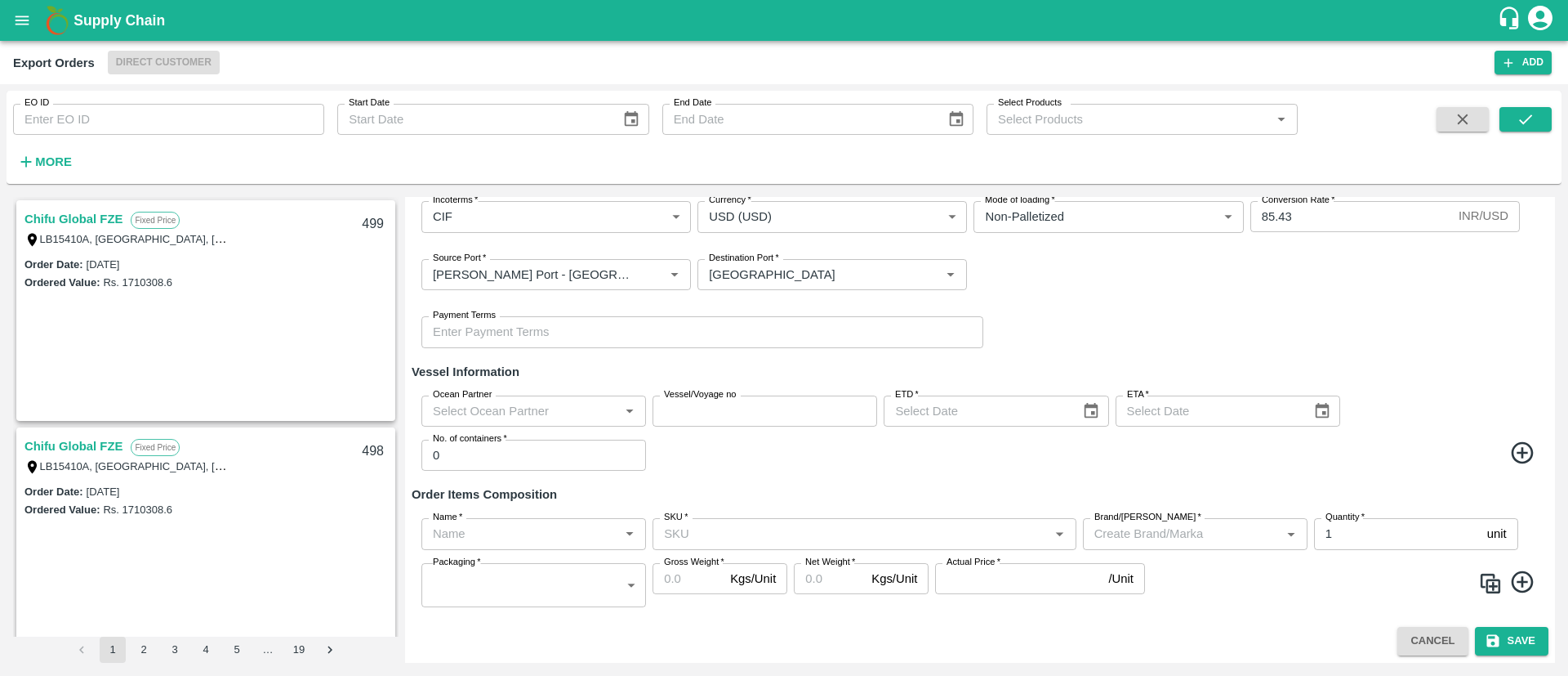
scroll to position [266, 0]
click at [1088, 416] on icon "Choose date" at bounding box center [1091, 409] width 18 height 18
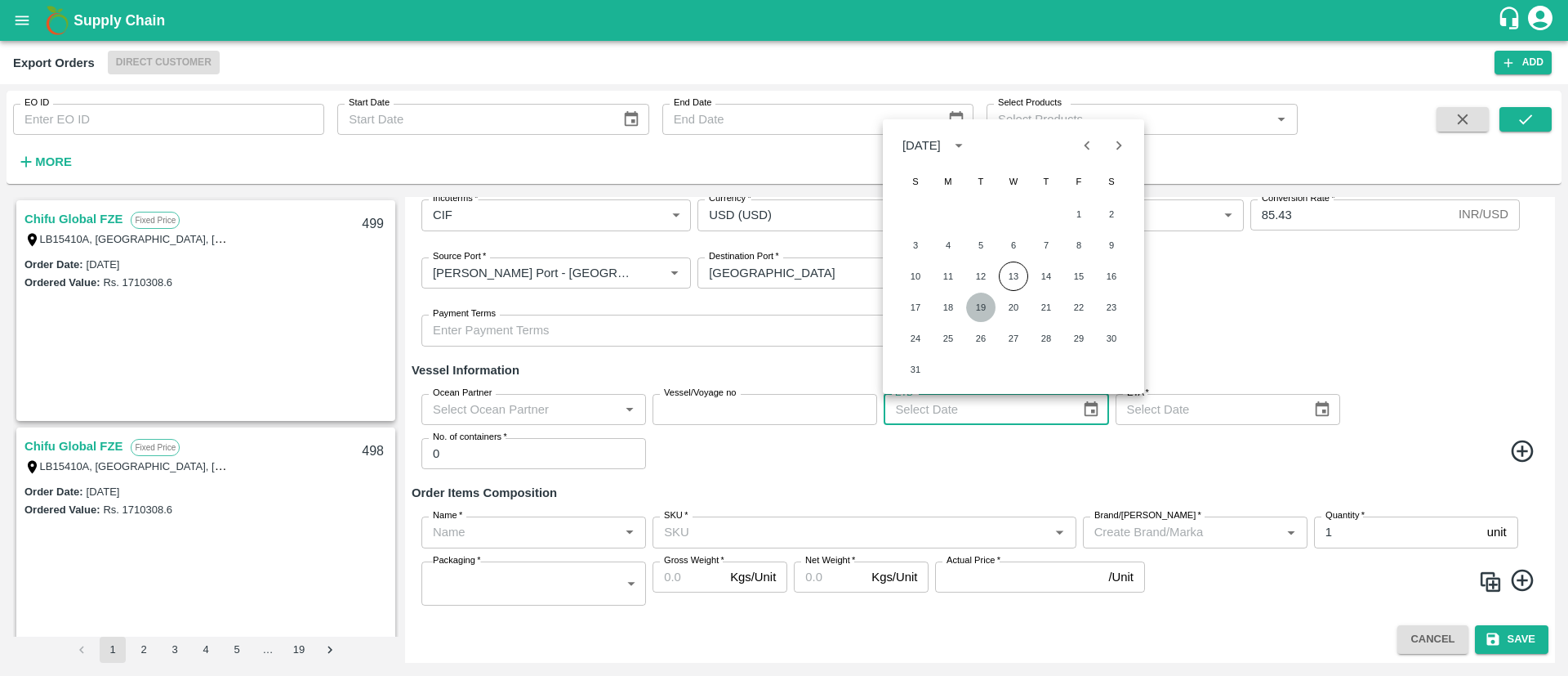
click at [982, 304] on button "19" at bounding box center [980, 307] width 30 height 30
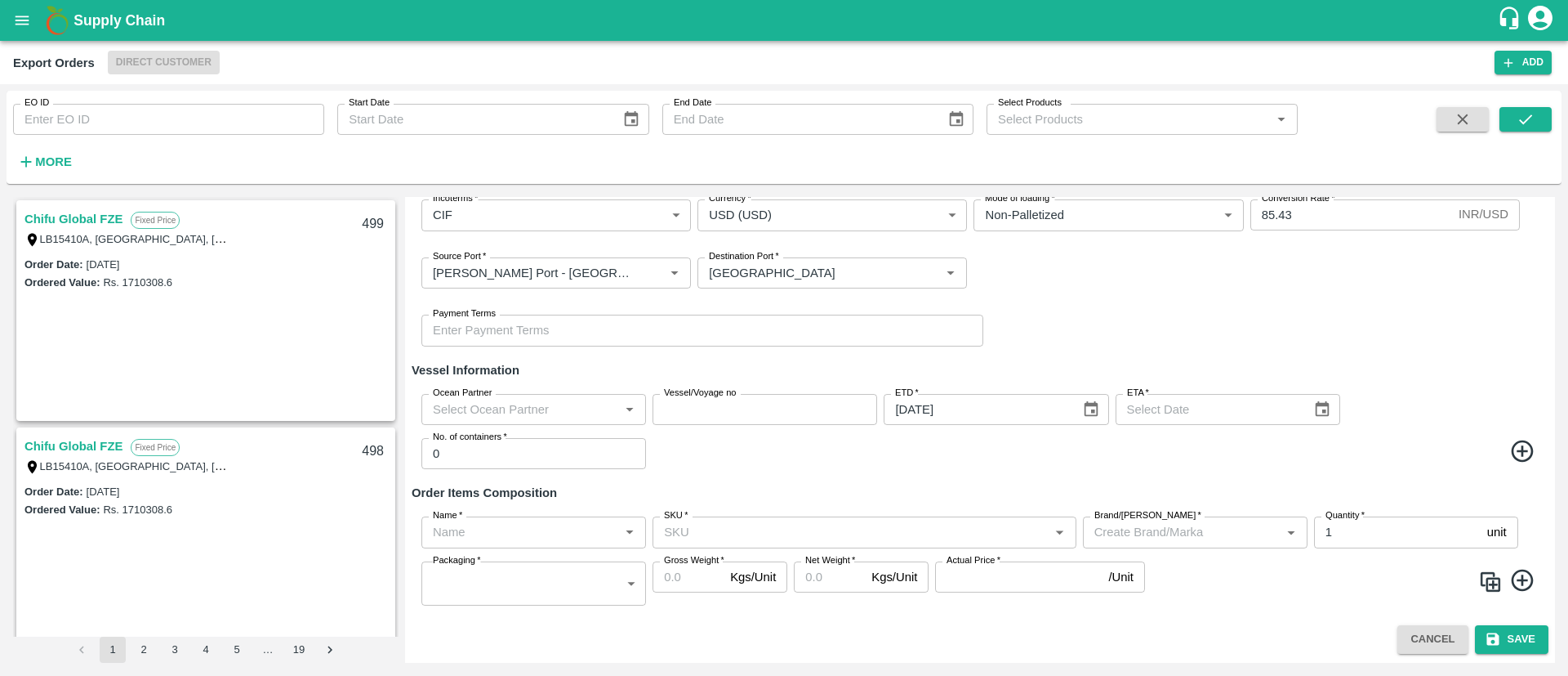
type input "[DATE]"
type input "DD/MM/YYYY"
click at [1172, 401] on input "DD/MM/YYYY" at bounding box center [1207, 409] width 185 height 31
click at [1319, 410] on icon "Choose date" at bounding box center [1322, 409] width 18 height 18
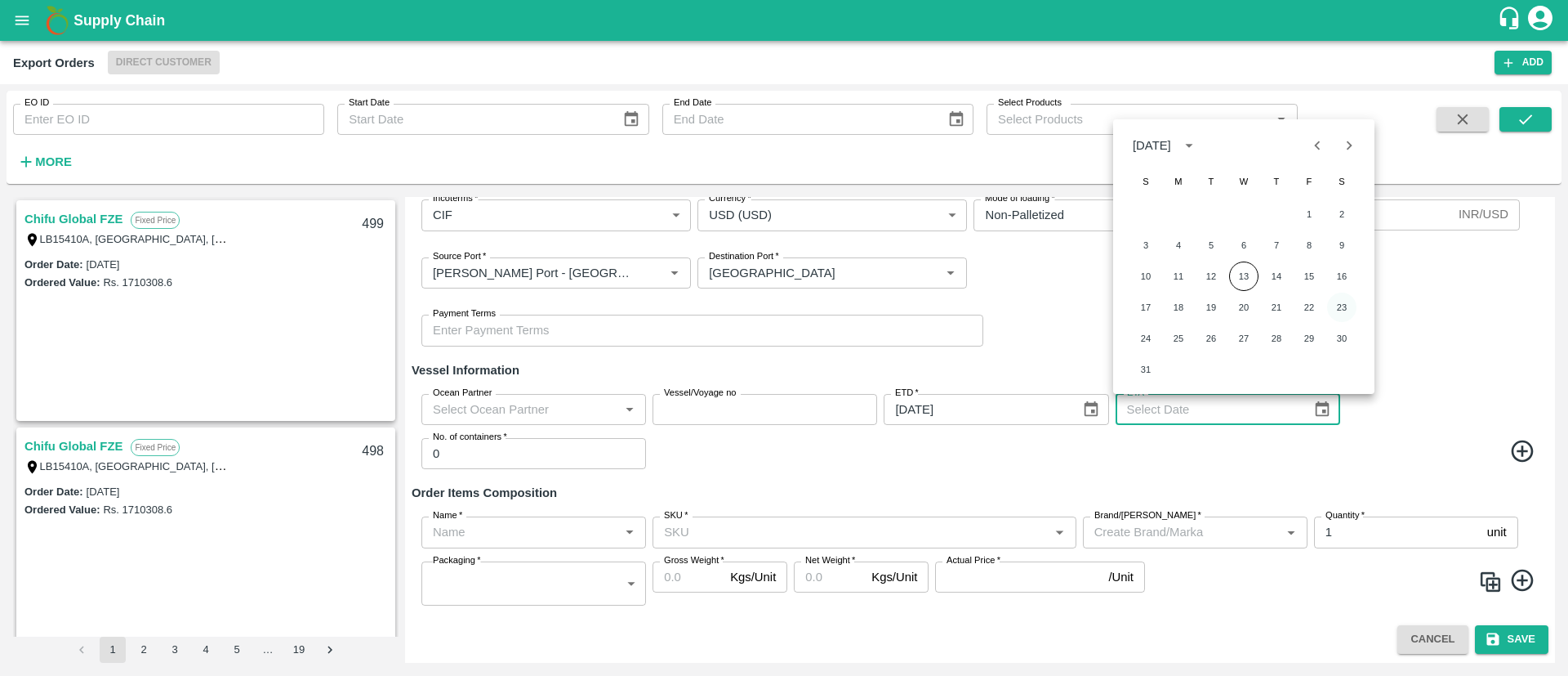
click at [1345, 309] on button "23" at bounding box center [1342, 307] width 30 height 30
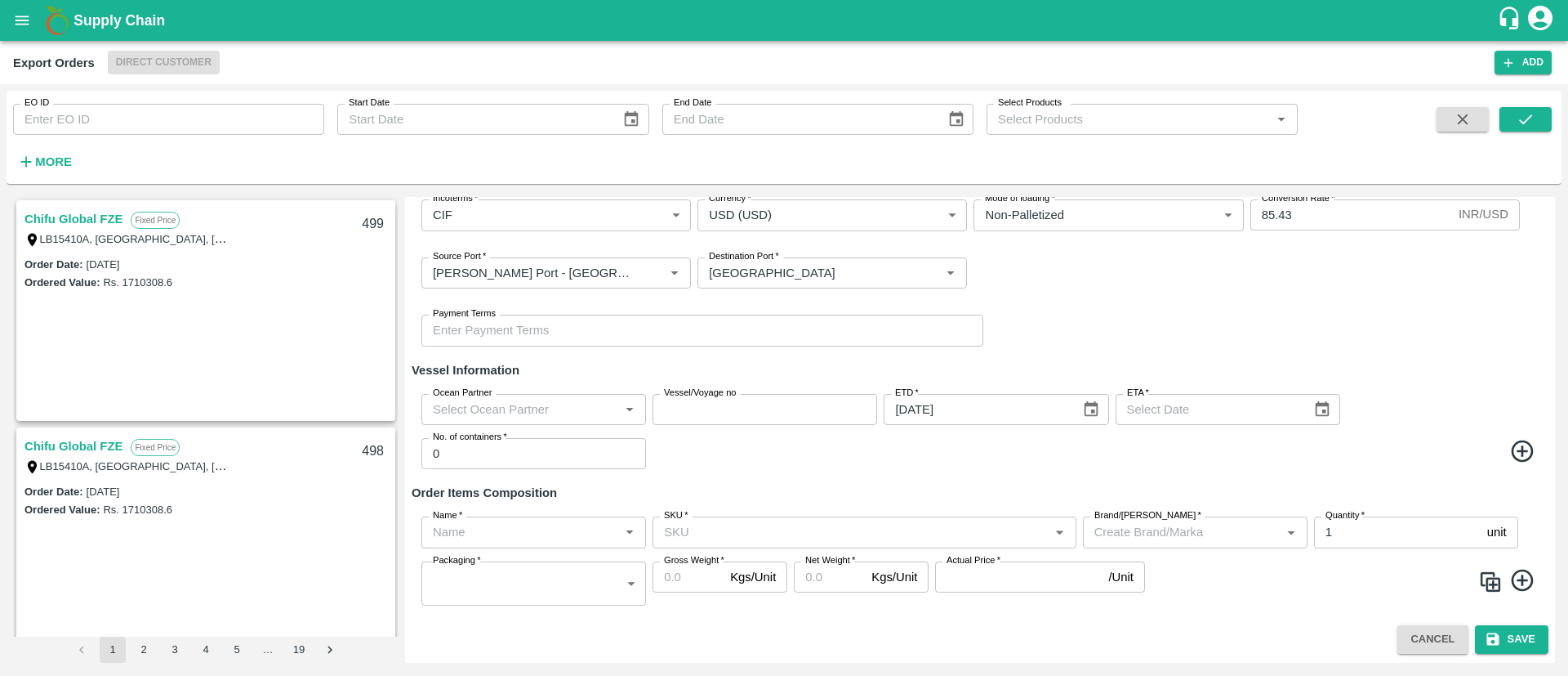
type input "[DATE]"
click at [498, 455] on input "0" at bounding box center [533, 453] width 225 height 31
type input "1"
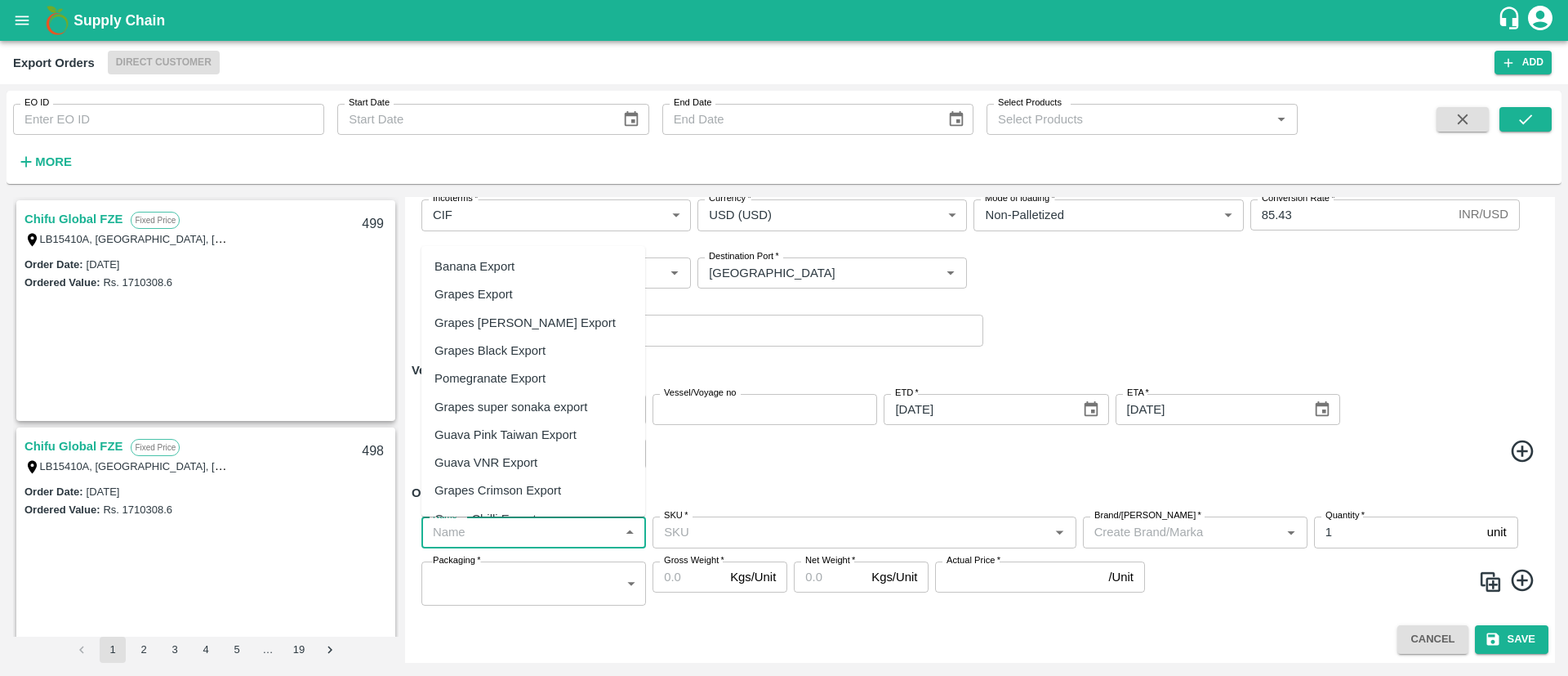
click at [511, 536] on input "Name   *" at bounding box center [520, 532] width 188 height 21
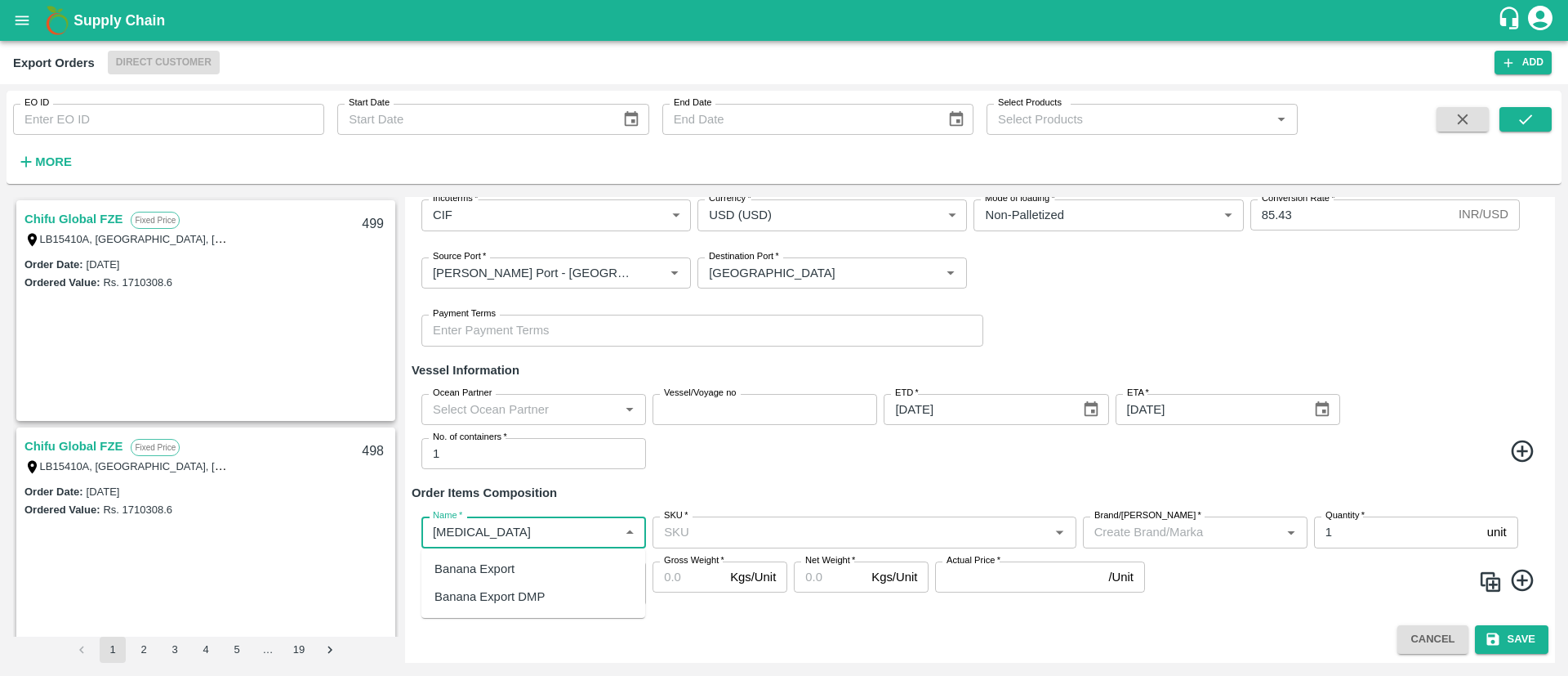
type input "banana"
click at [500, 601] on div "Banana Export DMP" at bounding box center [489, 596] width 110 height 18
click at [822, 524] on input "SKU   *" at bounding box center [851, 532] width 387 height 21
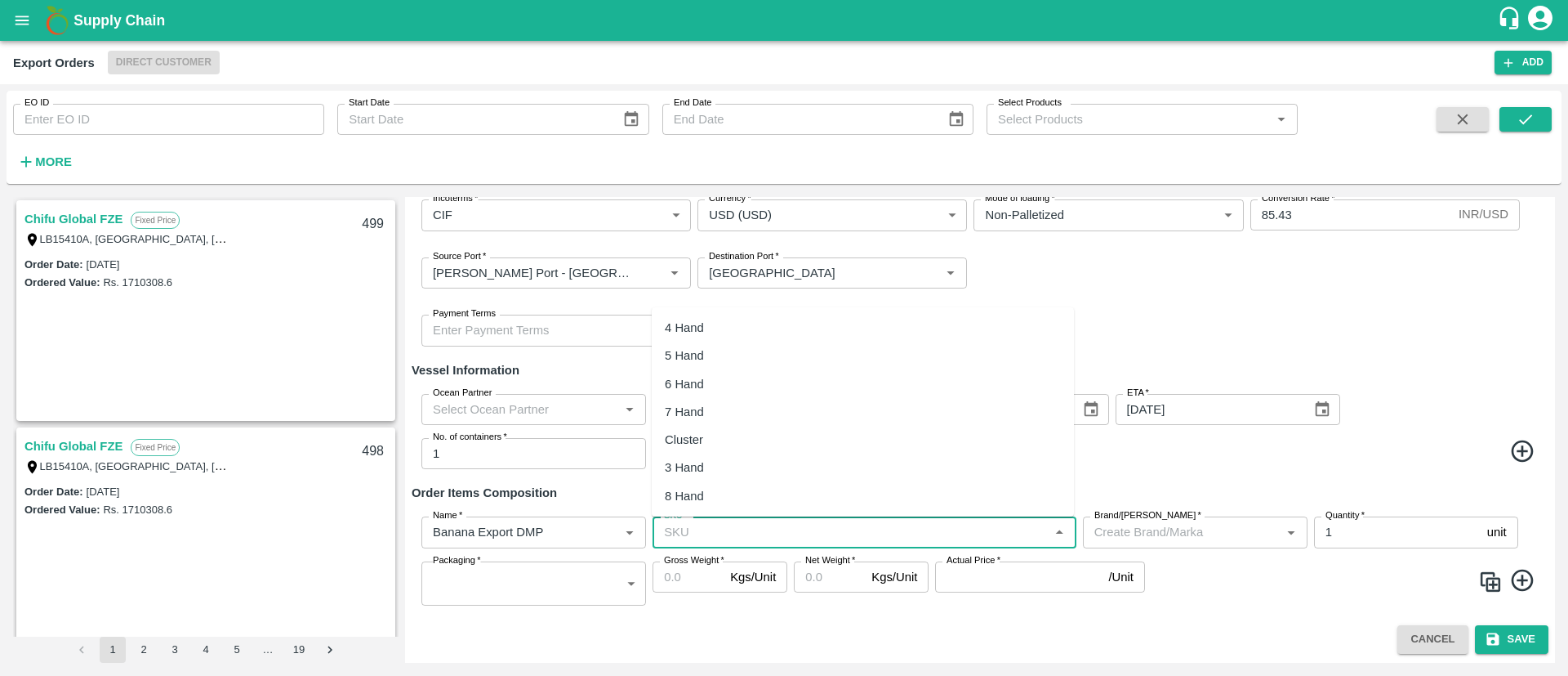
click at [733, 328] on div "4 Hand" at bounding box center [863, 327] width 422 height 28
type input "4 Hand"
click at [1181, 527] on input "Brand/[PERSON_NAME]   *" at bounding box center [1171, 532] width 166 height 21
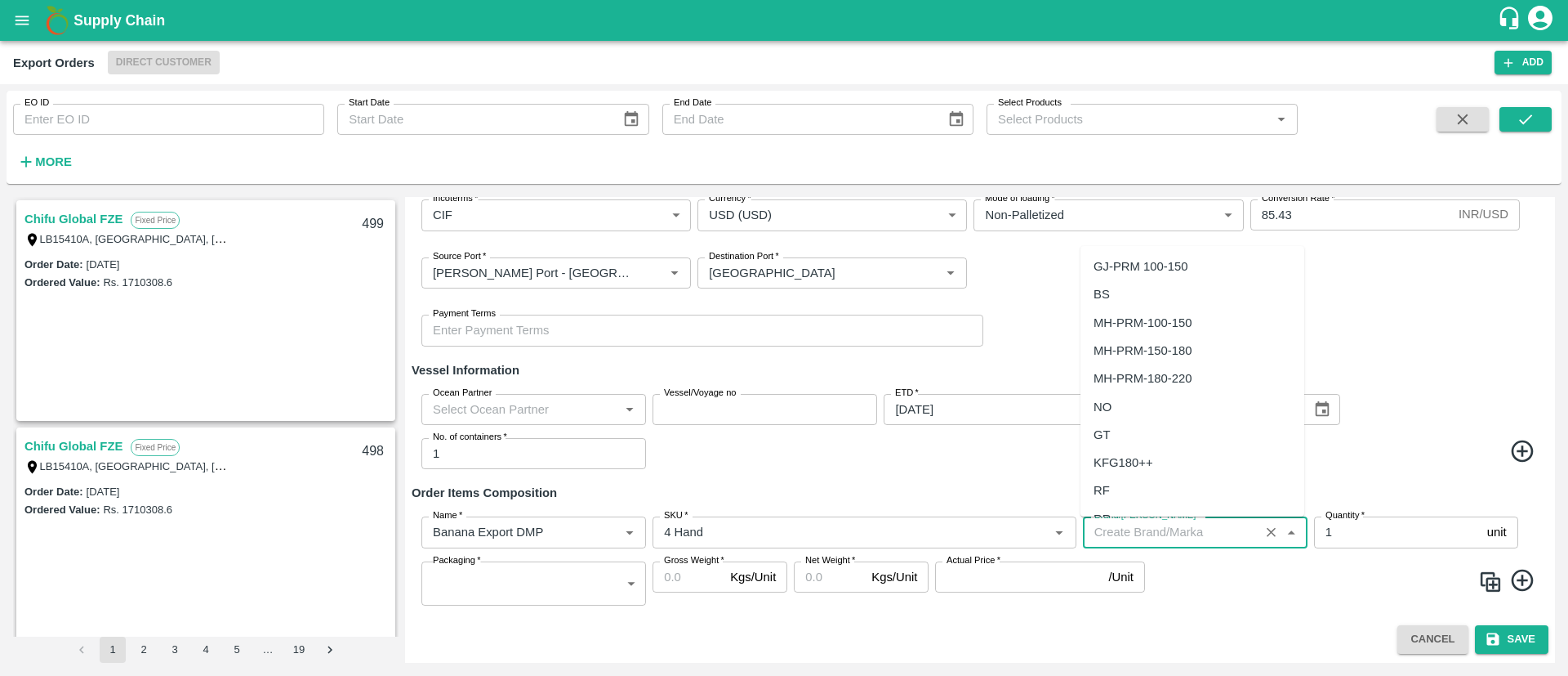
click at [1110, 398] on div "NO" at bounding box center [1103, 406] width 18 height 18
type input "NO"
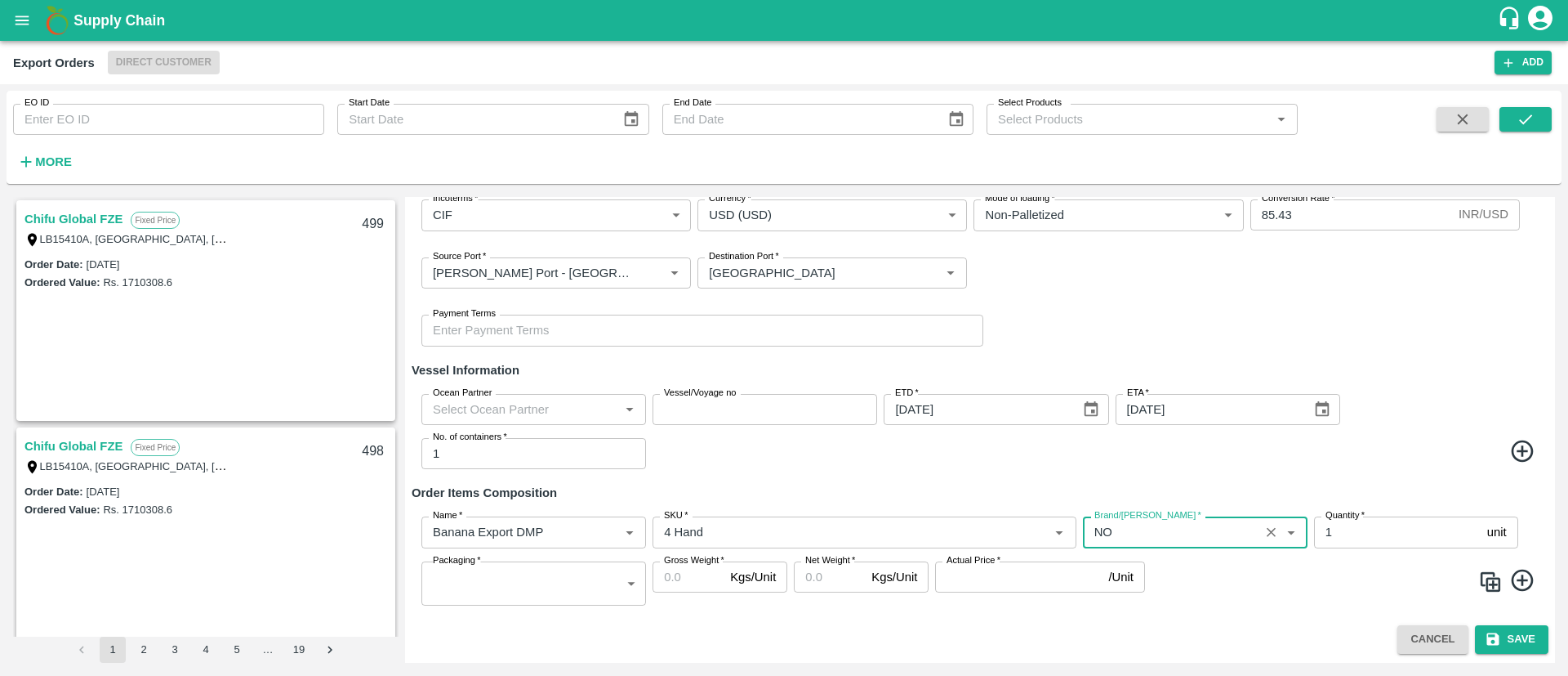
click at [1358, 522] on input "1" at bounding box center [1397, 532] width 166 height 31
type input "2"
type input "3000"
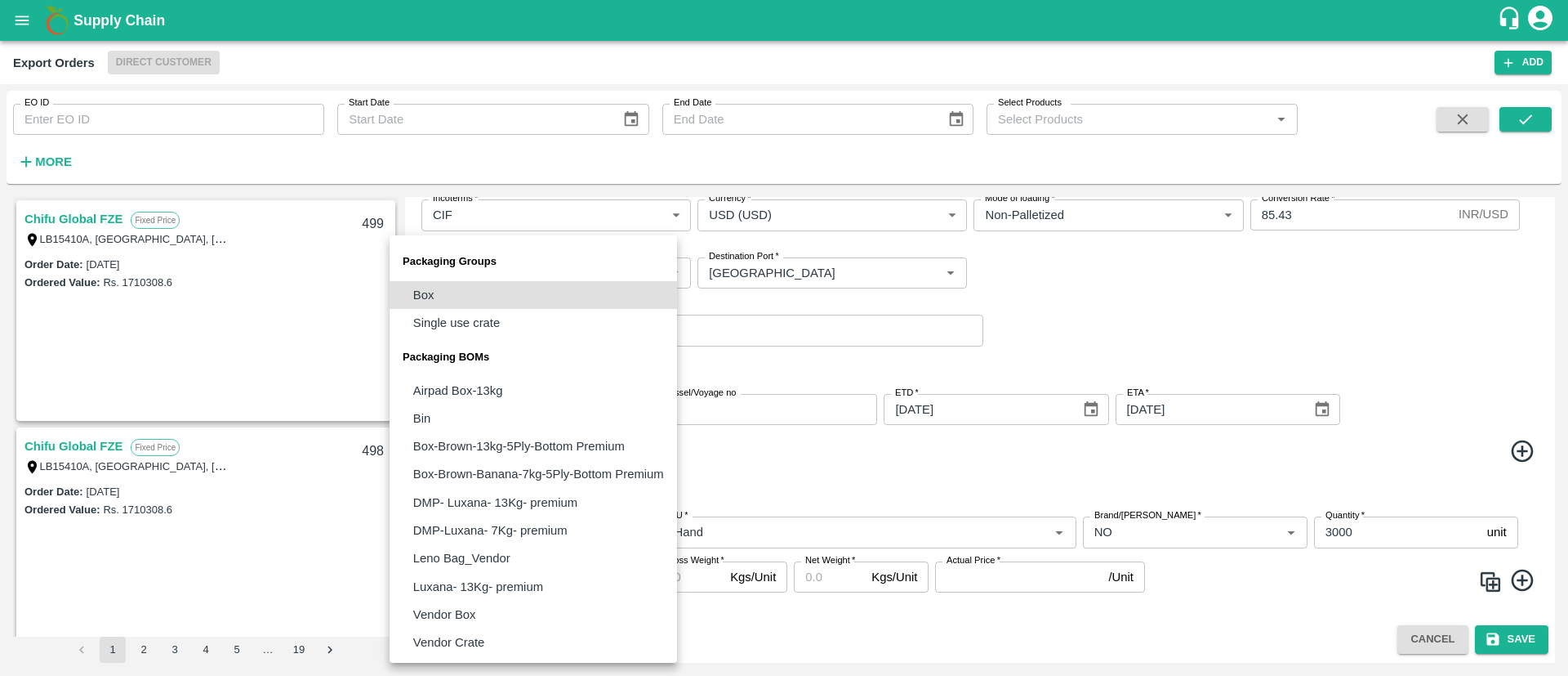
click at [508, 578] on body "Supply Chain Export Orders Direct Customer Add EO ID EO ID Start Date Start Dat…" at bounding box center [784, 338] width 1568 height 676
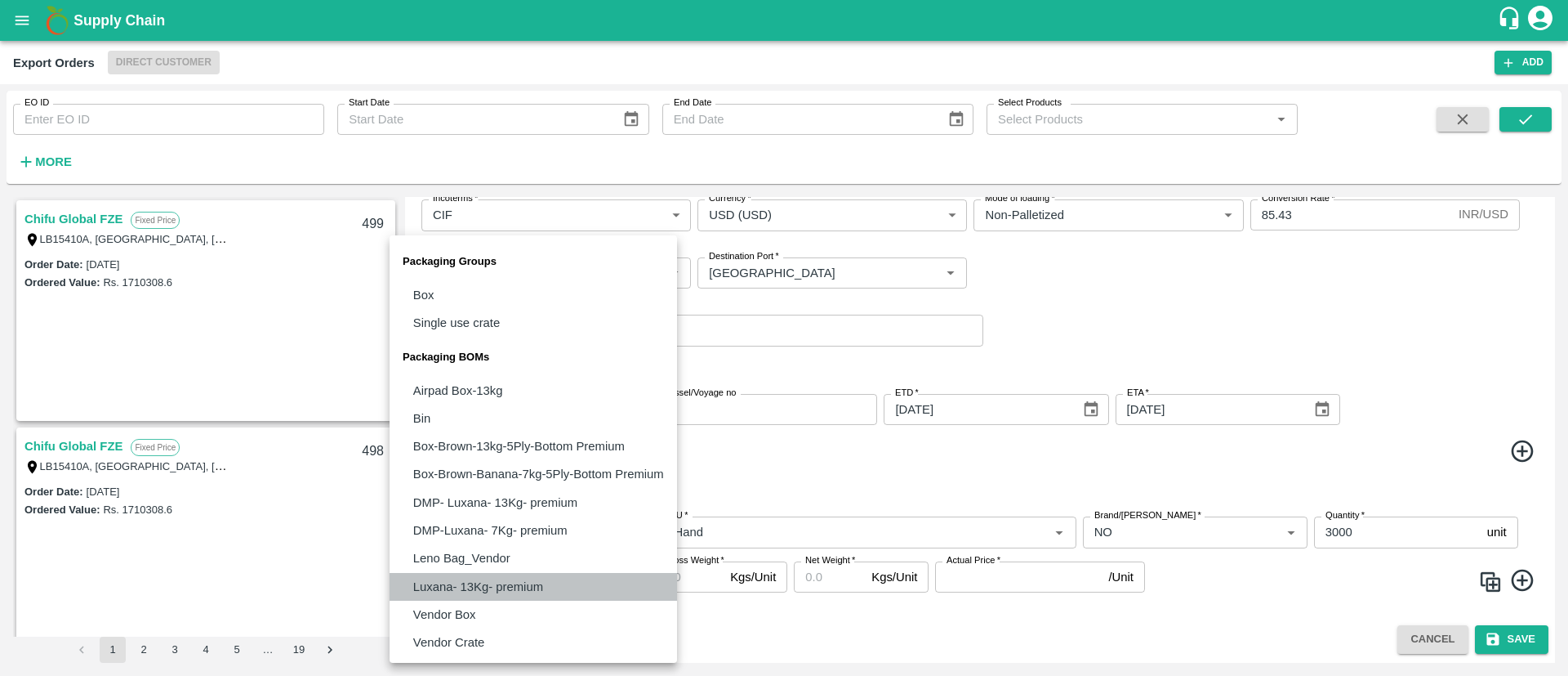
click at [470, 585] on p "Luxana- 13Kg- premium" at bounding box center [478, 586] width 130 height 18
type input "BOM/479"
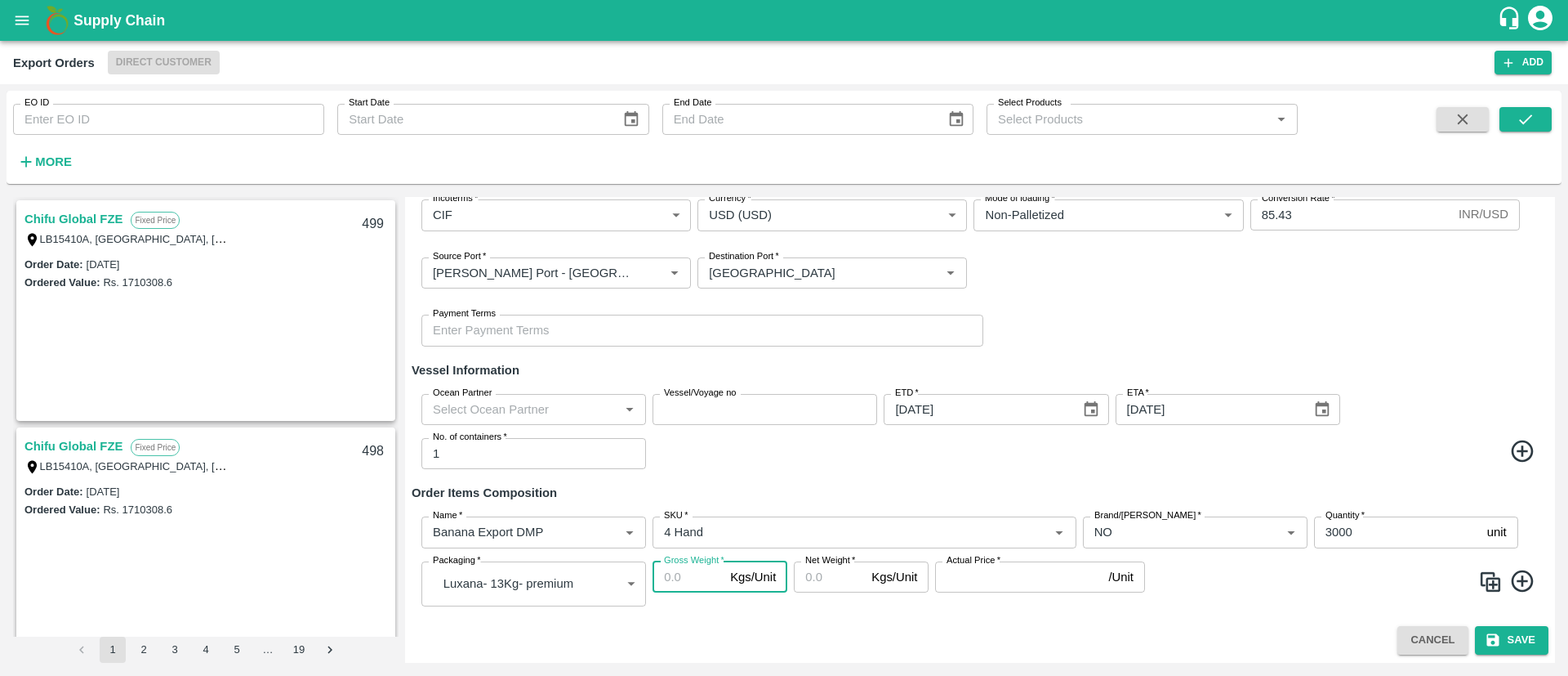
click at [678, 580] on input "Gross Weight   *" at bounding box center [687, 577] width 71 height 31
type input "1"
type input "14.2"
type input "13"
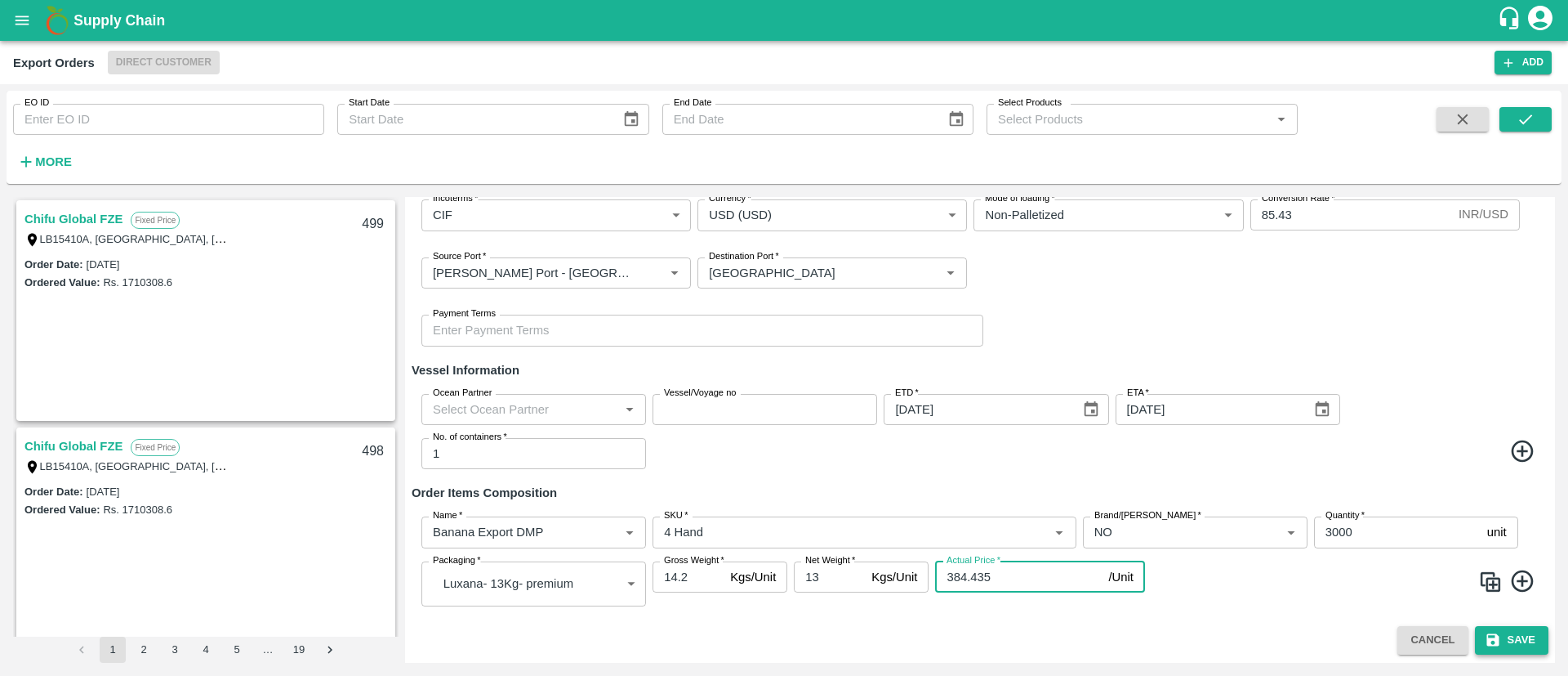
type input "384.435"
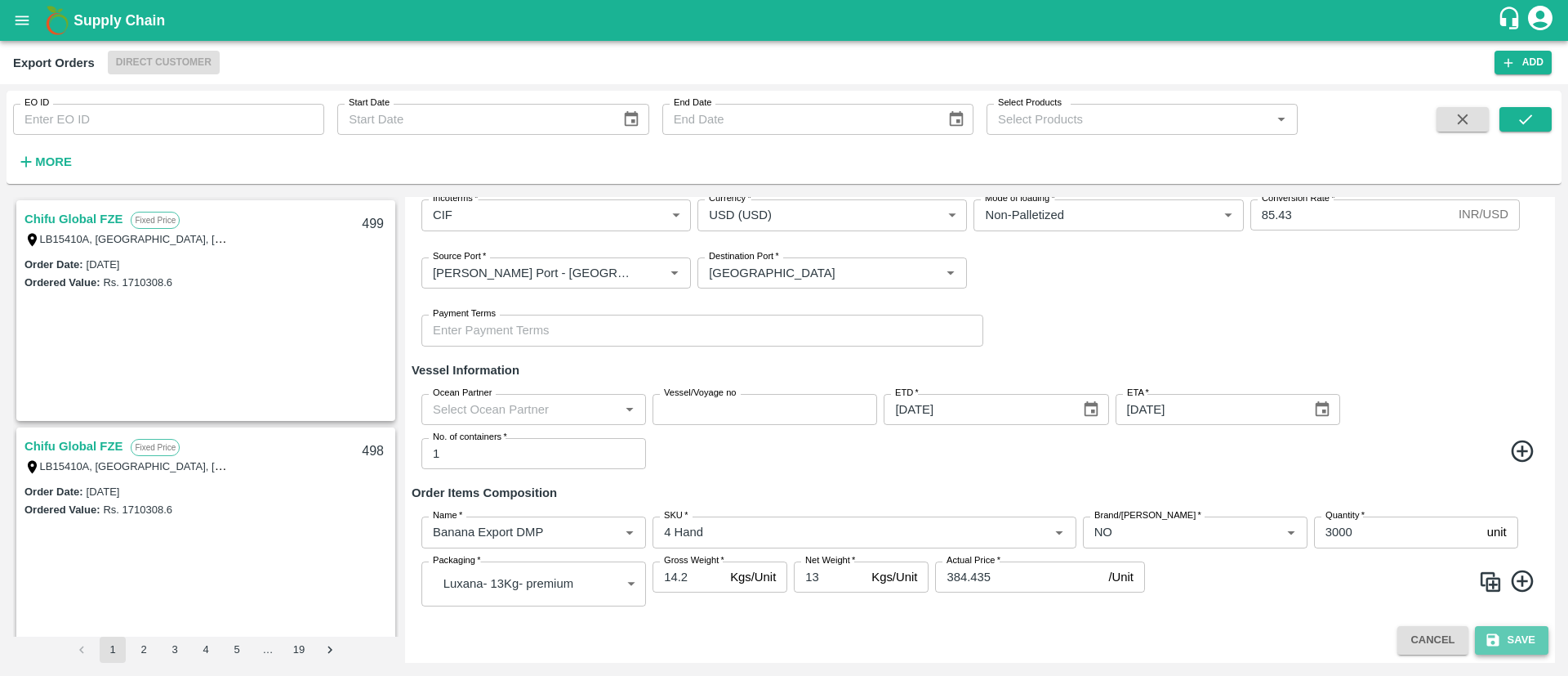
click at [1502, 633] on button "Save" at bounding box center [1512, 640] width 73 height 29
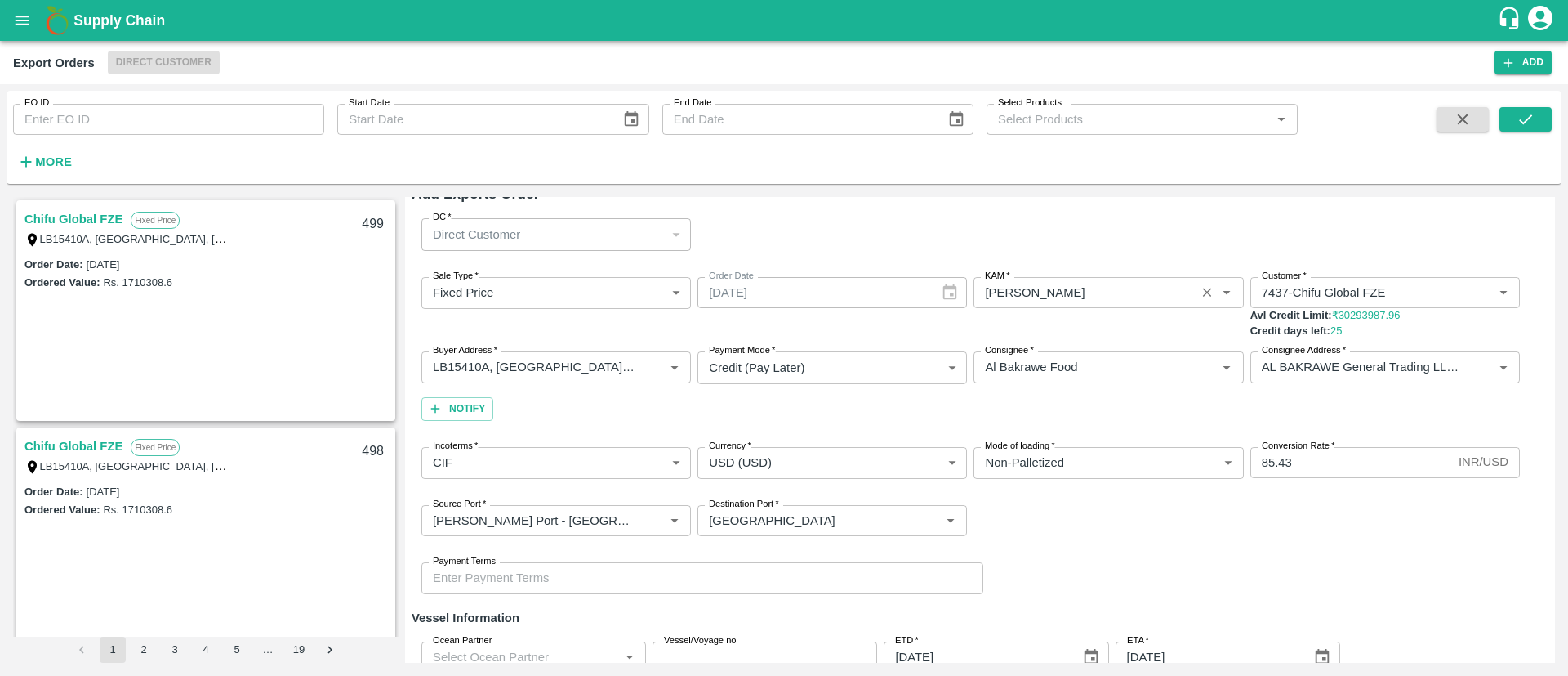
scroll to position [0, 0]
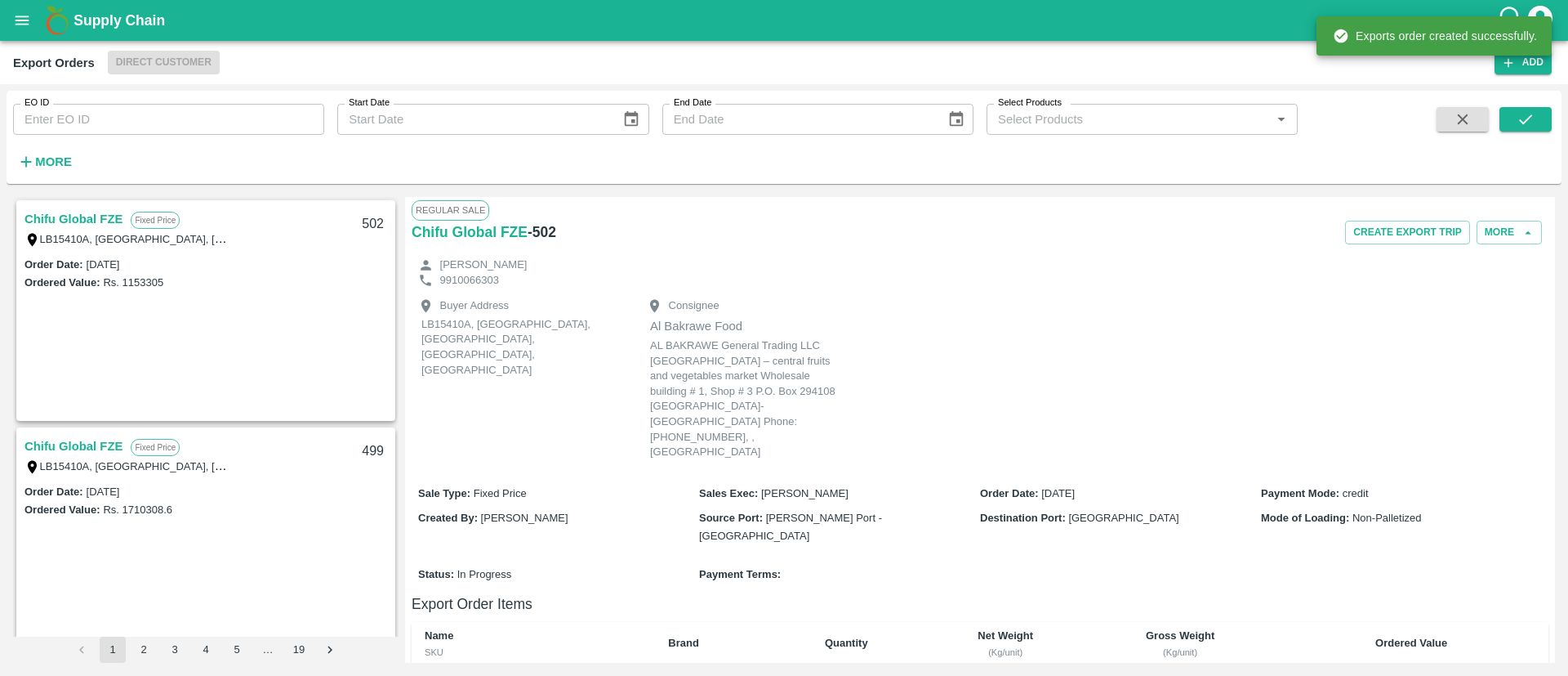
click at [546, 233] on h6 "- 502" at bounding box center [541, 232] width 29 height 23
copy h6 "502"
click at [546, 233] on h6 "- 502" at bounding box center [541, 232] width 29 height 23
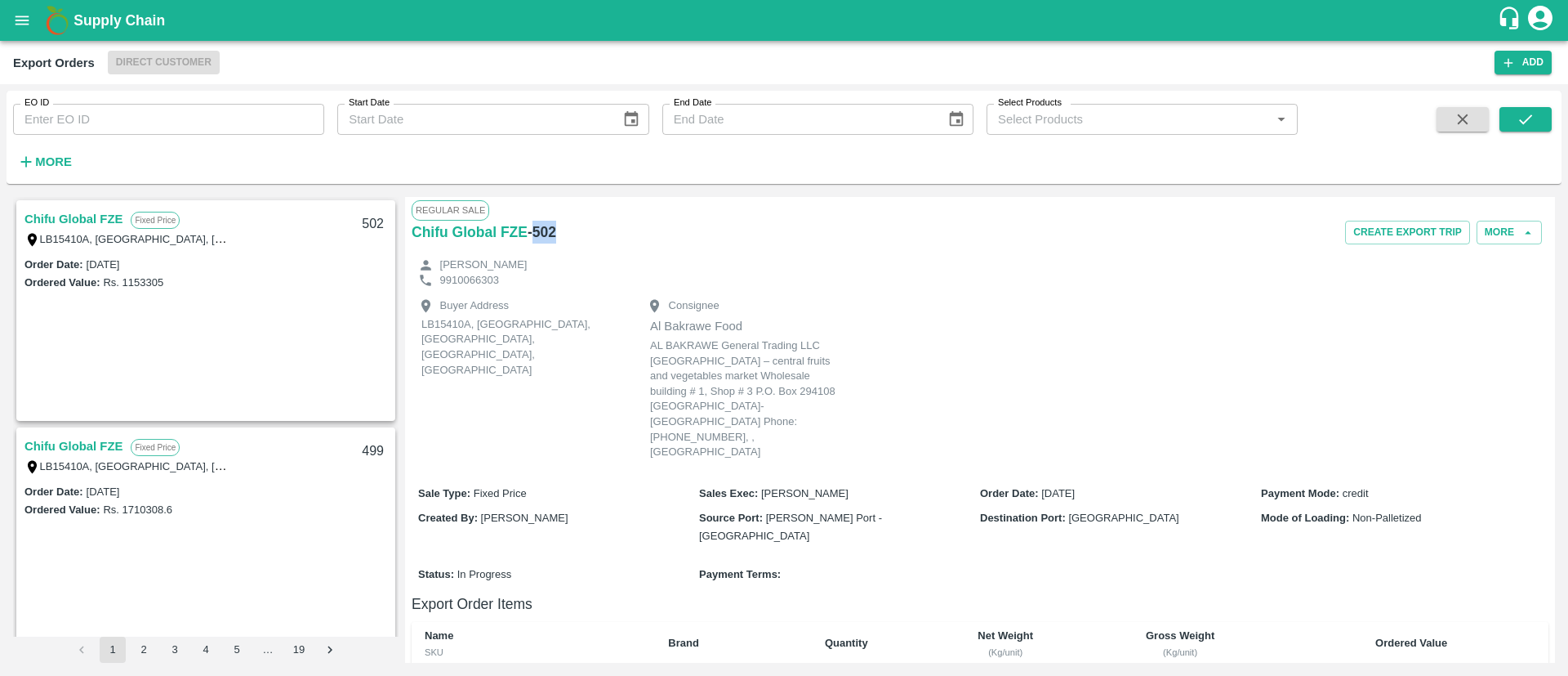
scroll to position [252, 0]
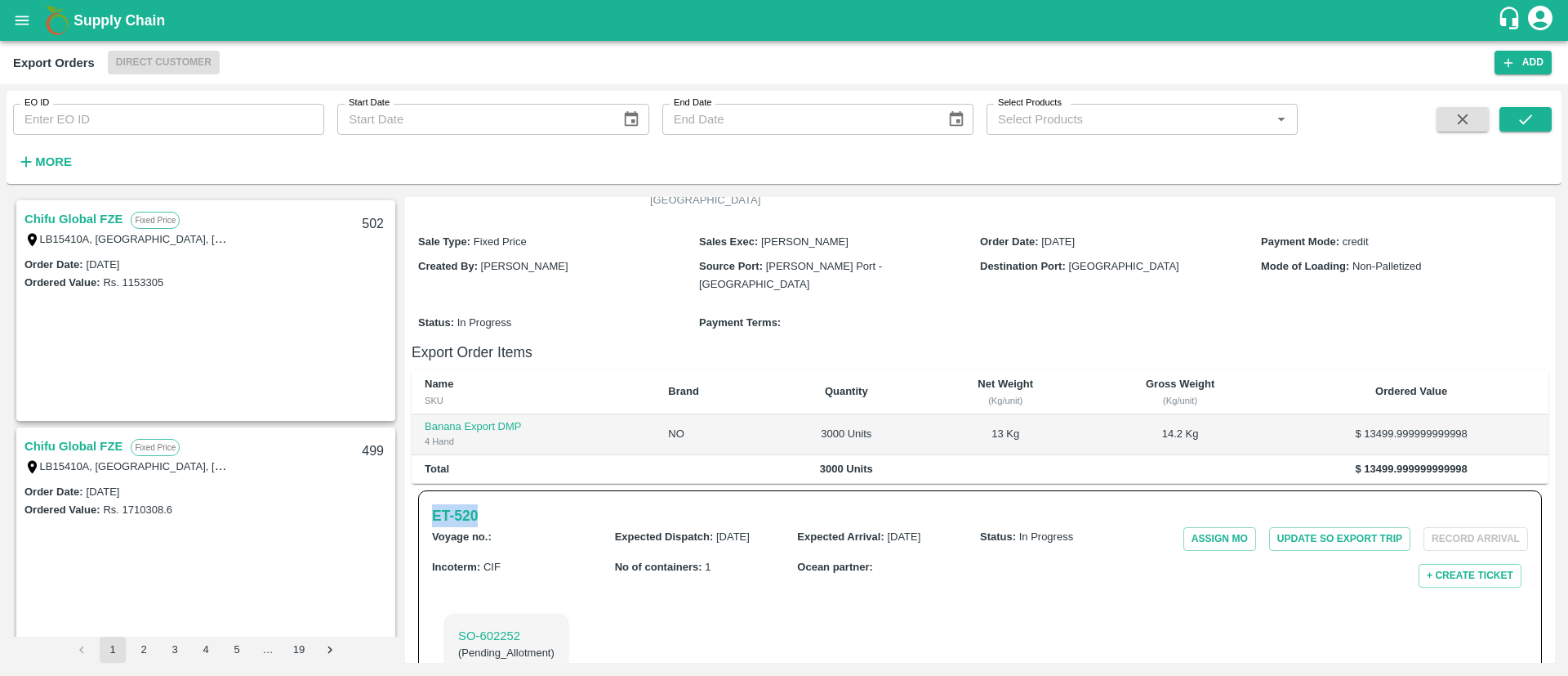
drag, startPoint x: 428, startPoint y: 465, endPoint x: 482, endPoint y: 462, distance: 54.1
click at [482, 491] on div "ET- 520 Voyage no. : Expected Dispatch : [DATE] Expected Arrival : [DATE] Statu…" at bounding box center [980, 596] width 1124 height 211
copy h6 "ET- 520"
drag, startPoint x: 451, startPoint y: 585, endPoint x: 538, endPoint y: 583, distance: 87.0
click at [538, 613] on div "SO- 602252 ( Pending_Allotment )" at bounding box center [506, 644] width 123 height 61
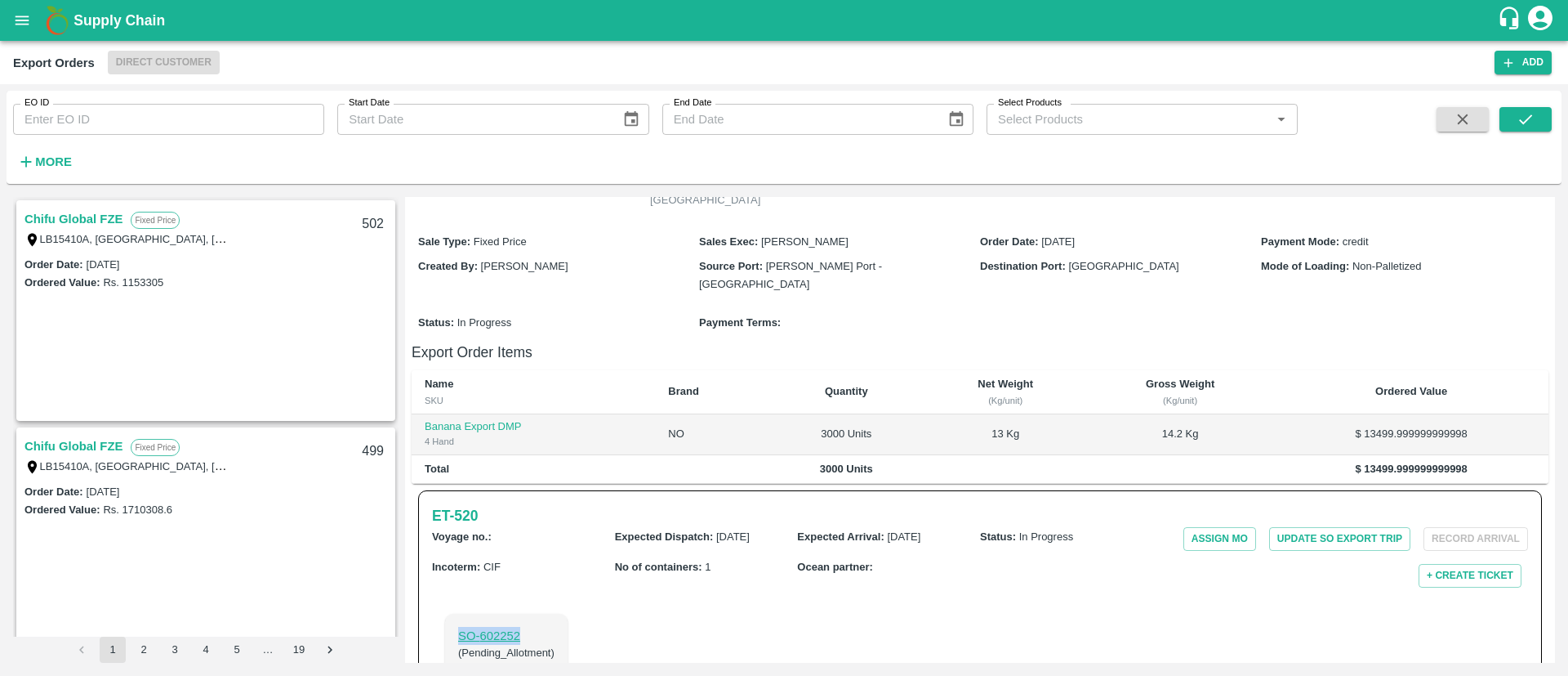
copy p "SO- 602252"
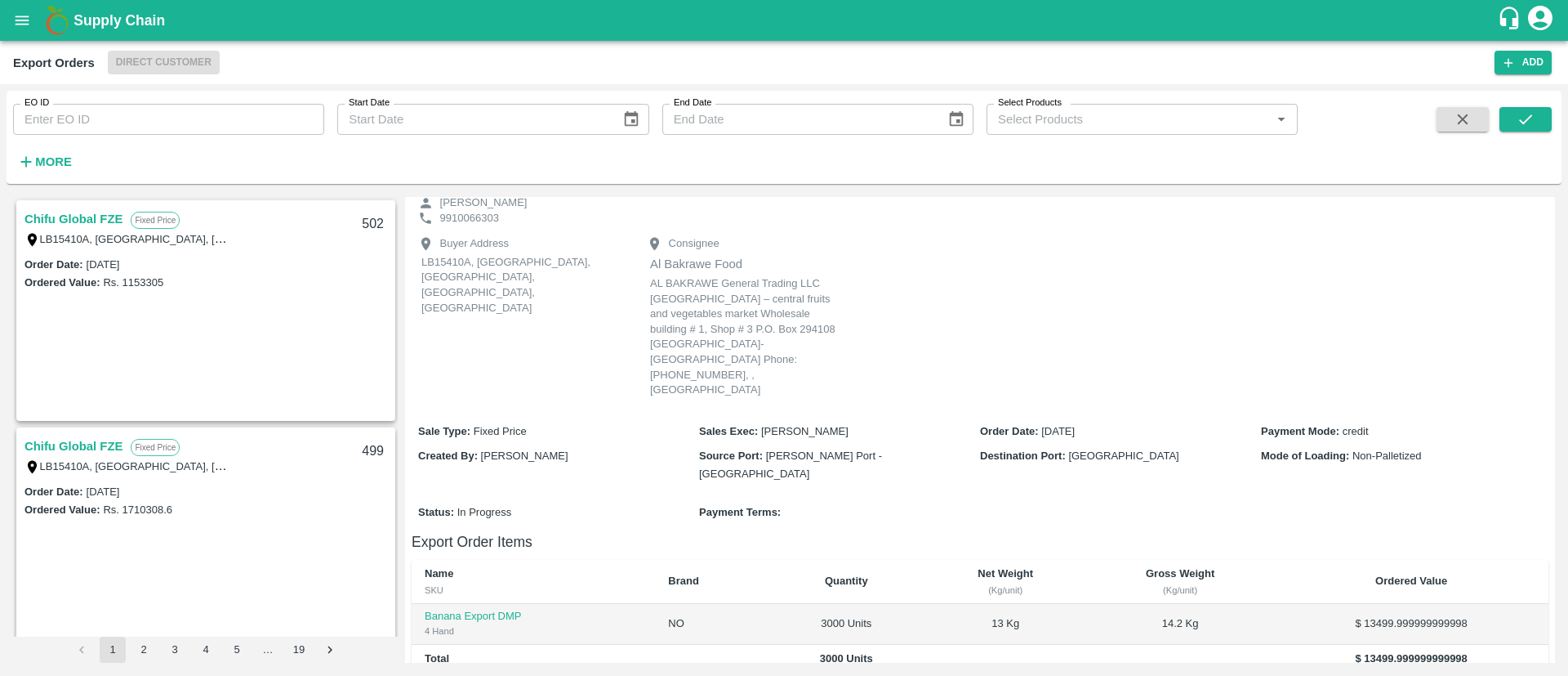
scroll to position [61, 0]
